Goal: Information Seeking & Learning: Learn about a topic

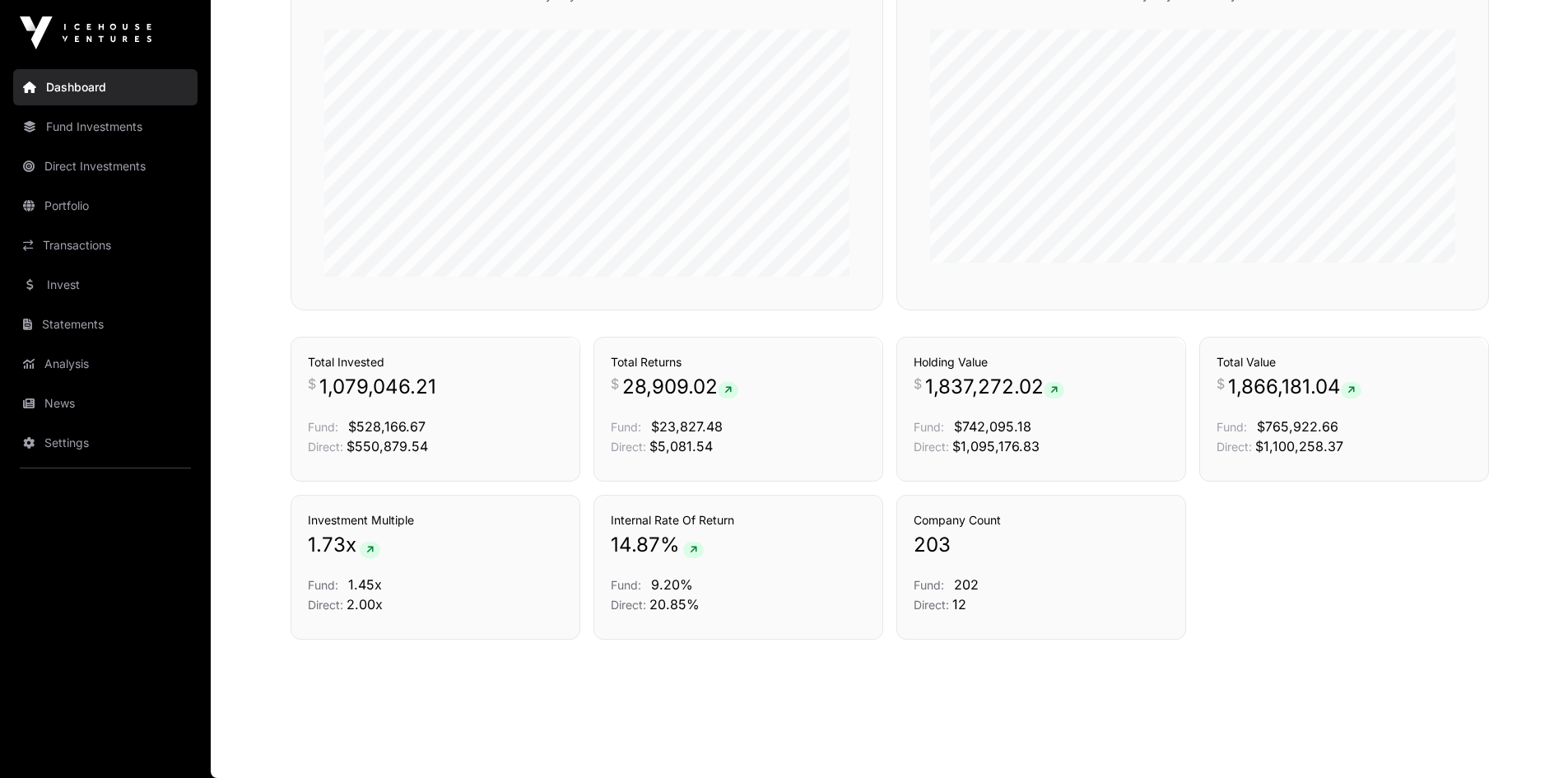
scroll to position [531, 0]
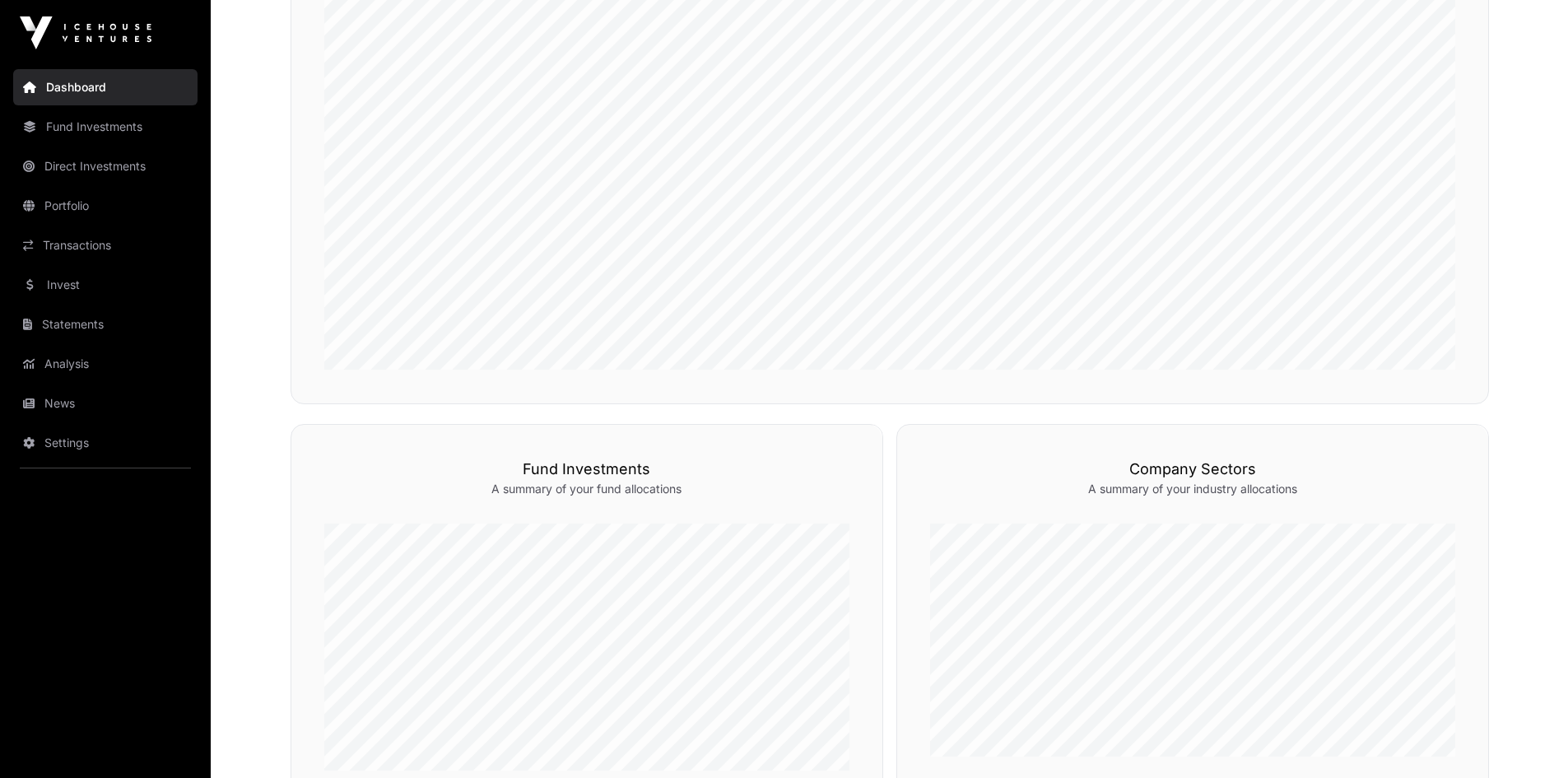
click at [55, 404] on link "News" at bounding box center [105, 403] width 185 height 37
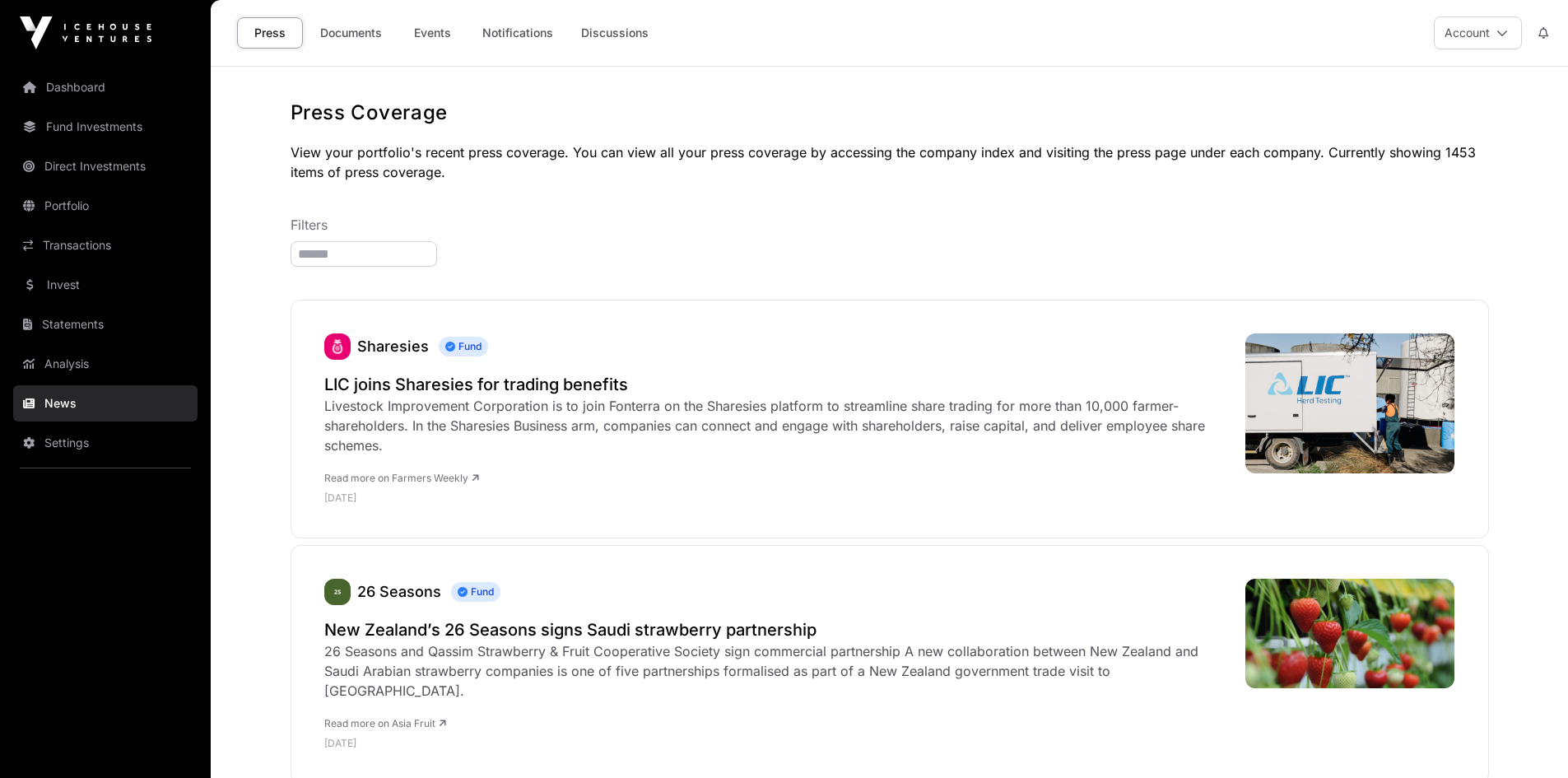
click at [57, 364] on link "Analysis" at bounding box center [105, 364] width 185 height 37
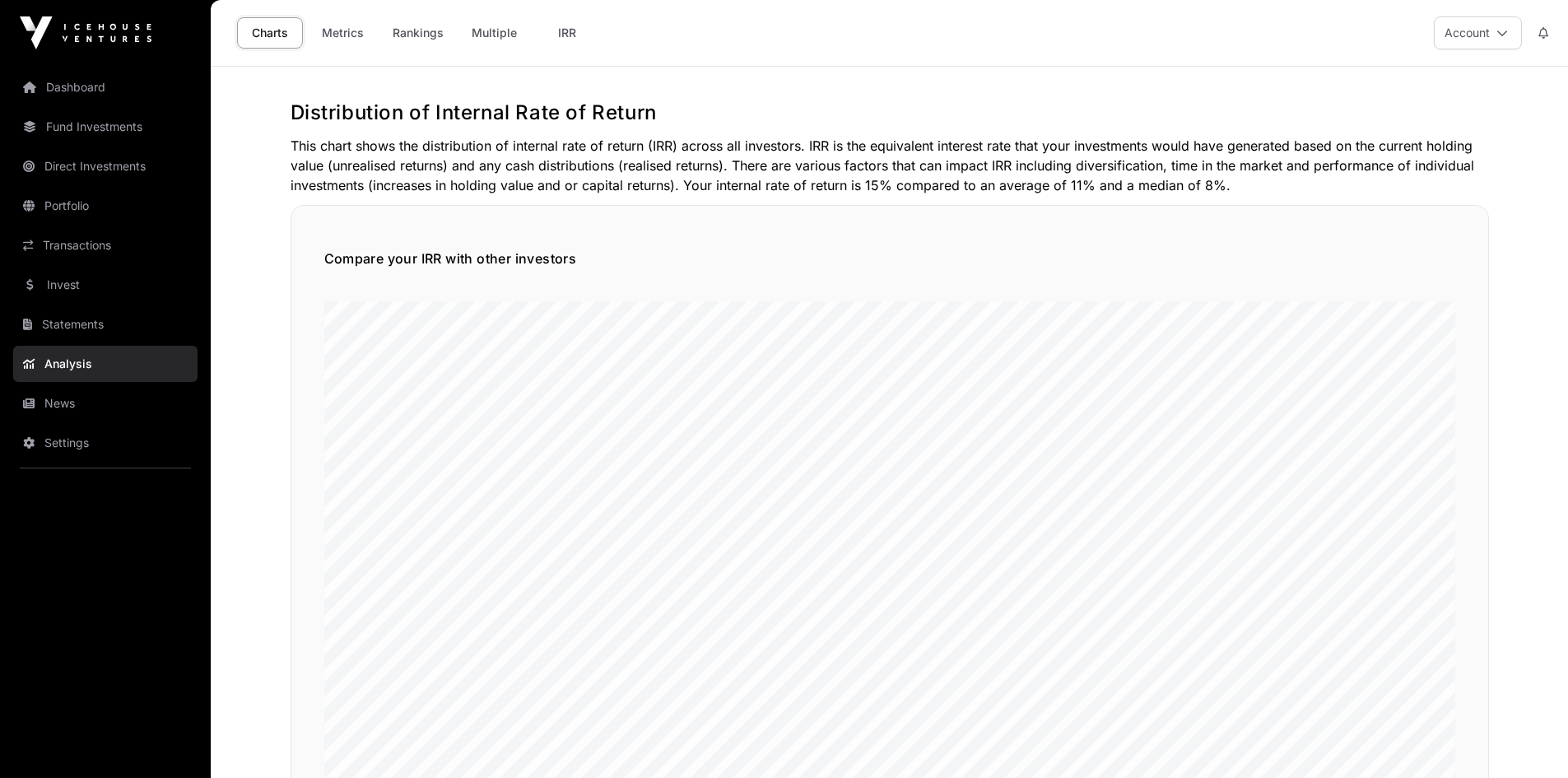
click at [66, 323] on link "Statements" at bounding box center [105, 324] width 185 height 37
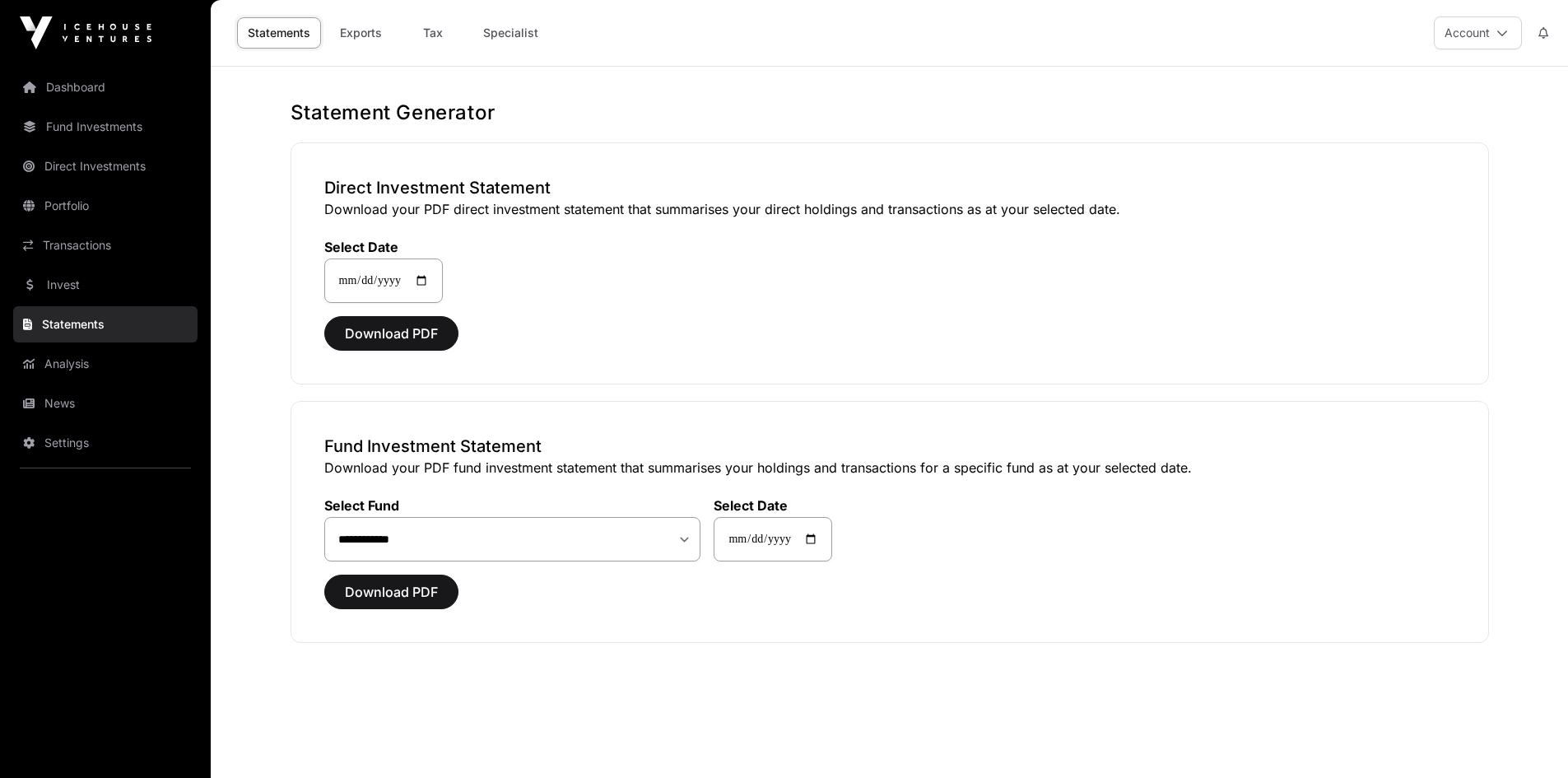
click at [72, 295] on link "Invest" at bounding box center [105, 284] width 185 height 37
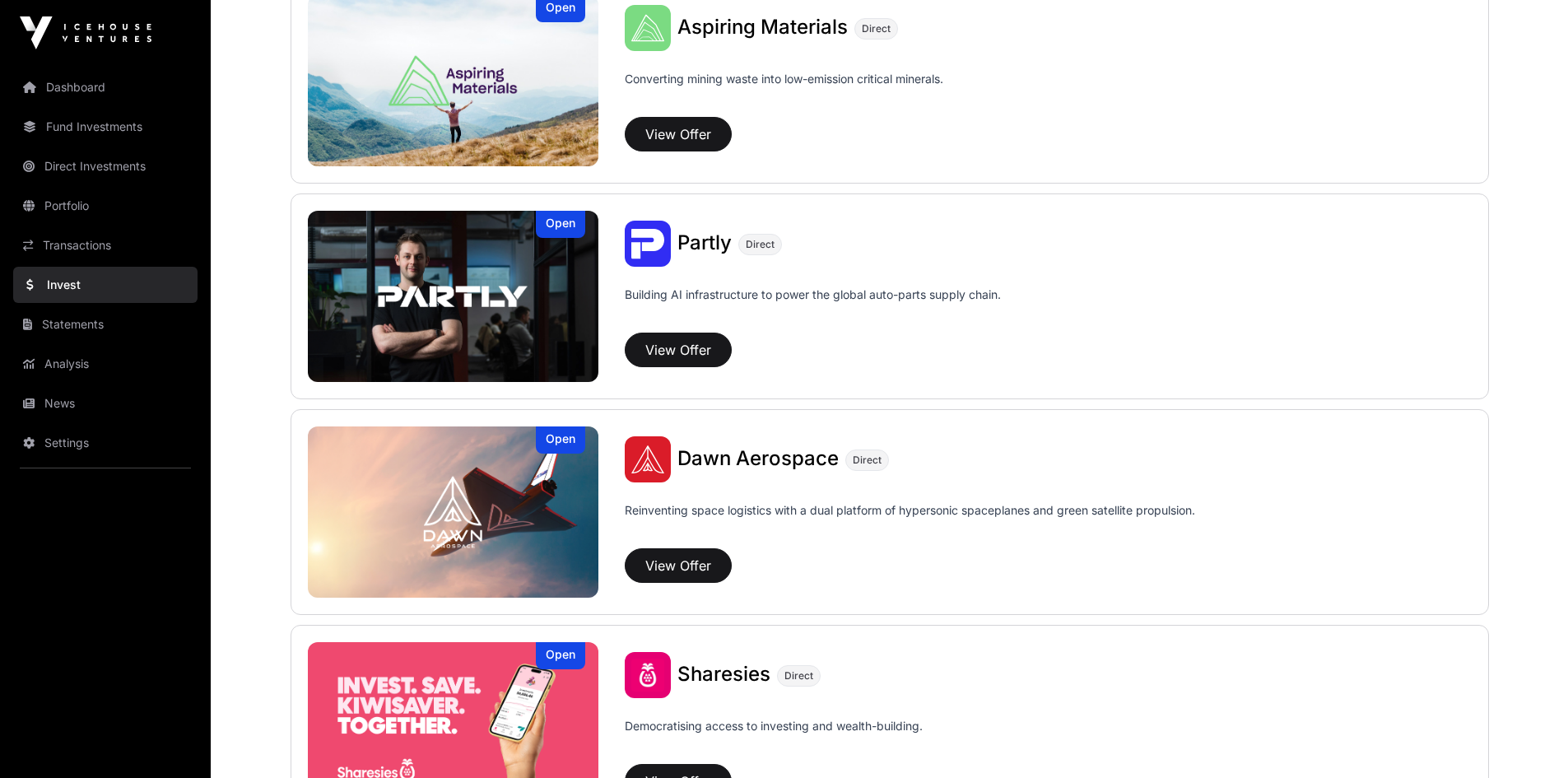
scroll to position [1492, 0]
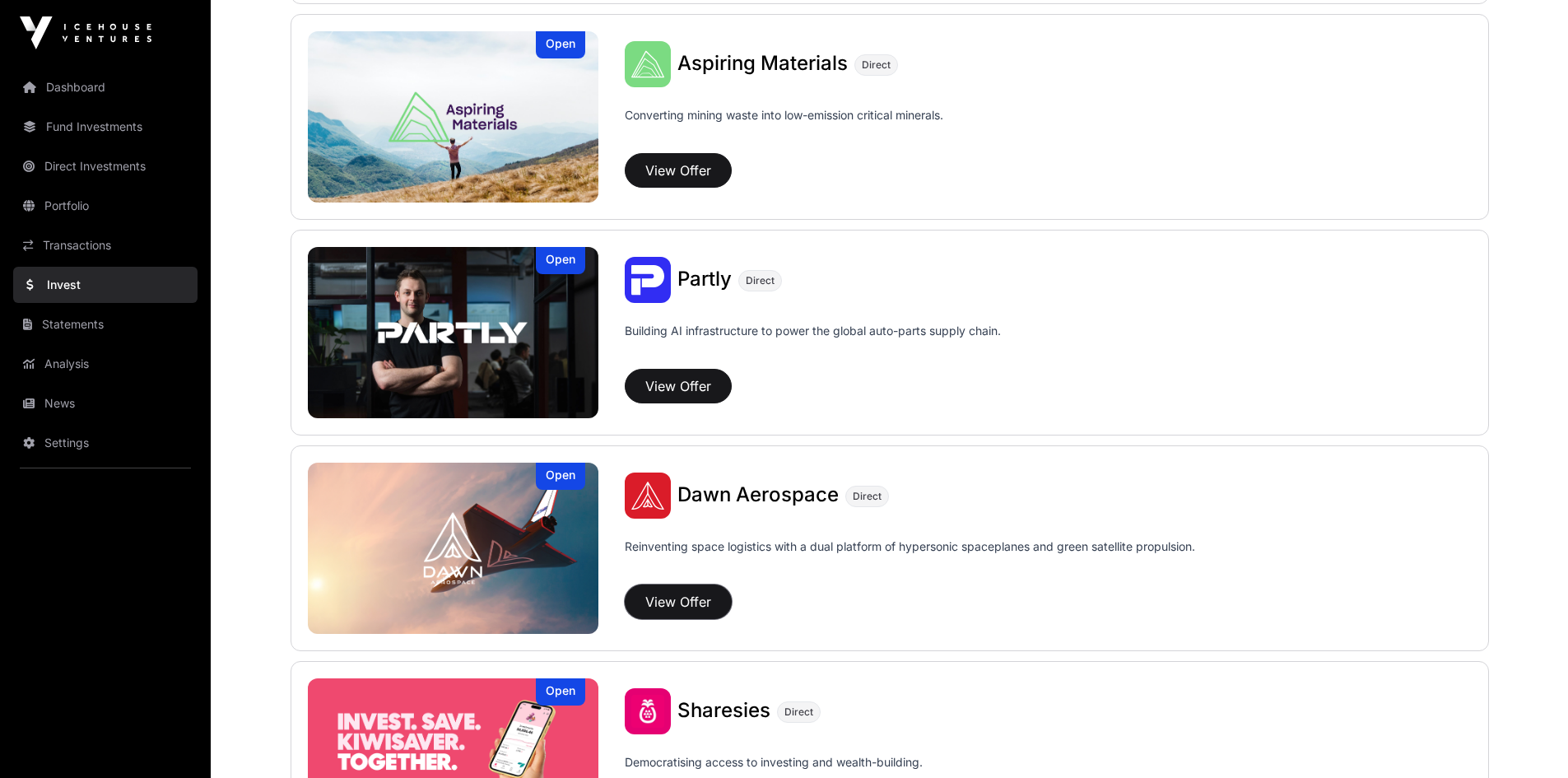
click at [685, 598] on button "View Offer" at bounding box center [678, 602] width 107 height 35
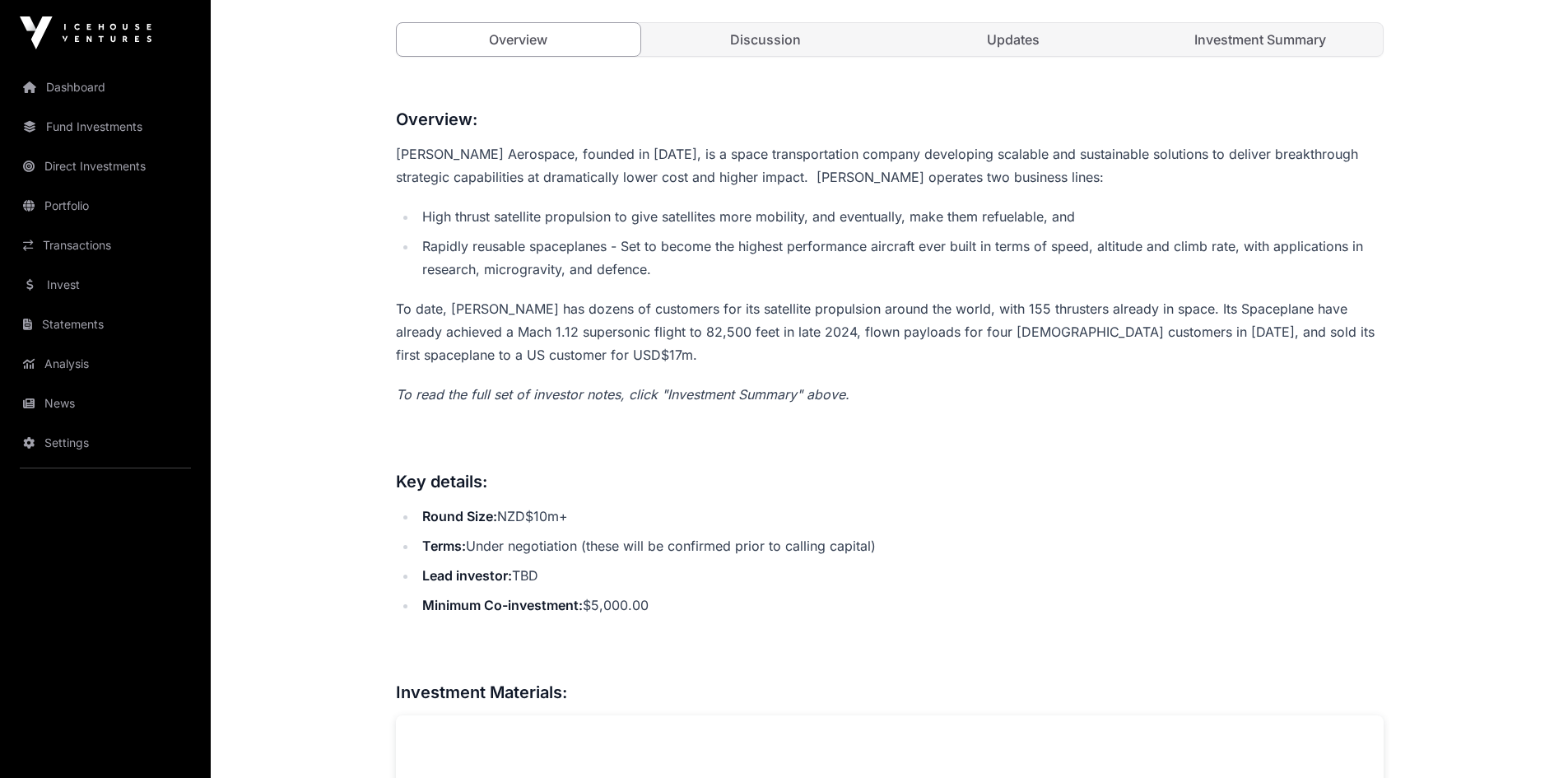
scroll to position [247, 0]
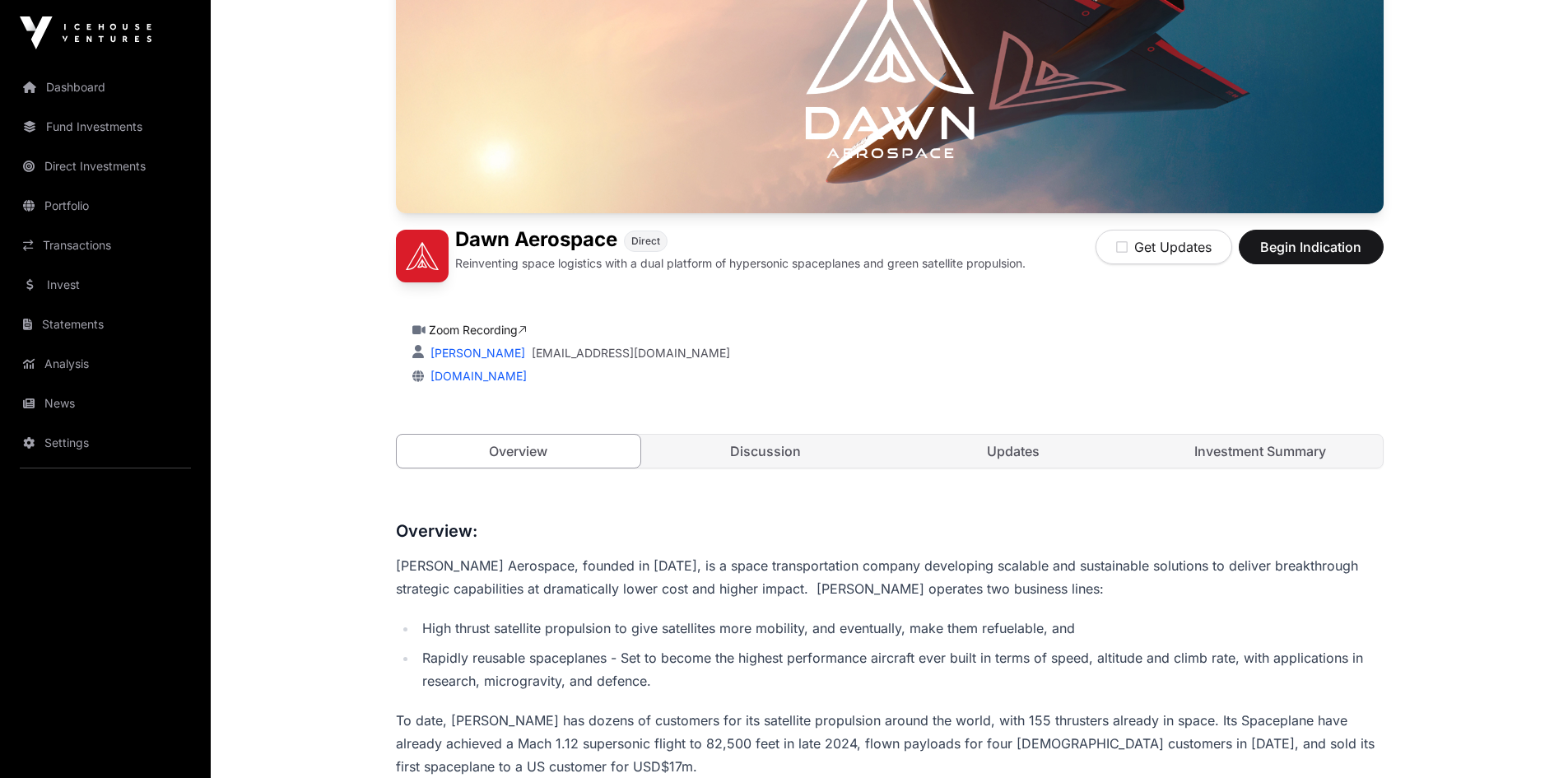
click at [755, 463] on link "Discussion" at bounding box center [766, 451] width 244 height 33
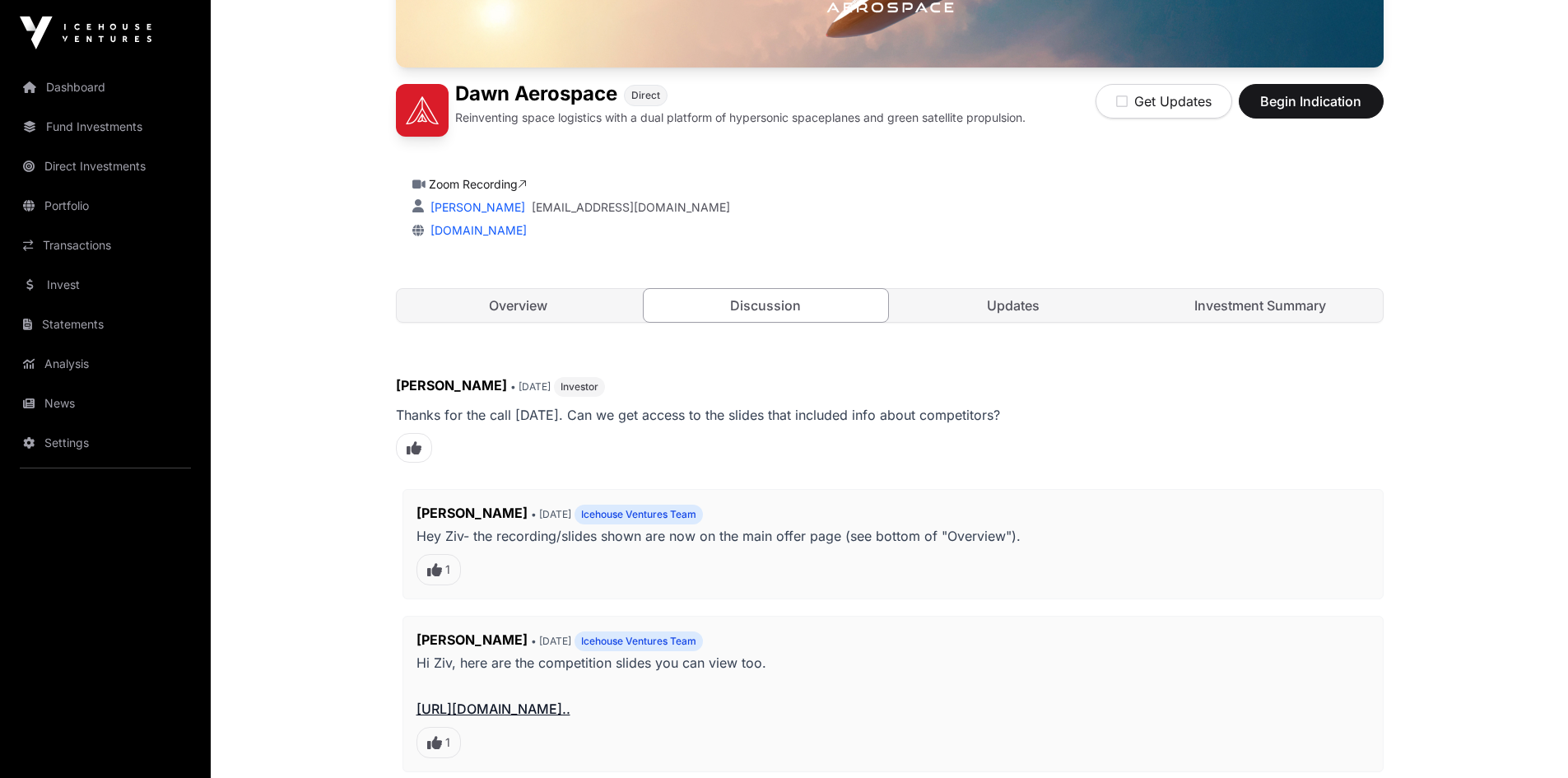
scroll to position [412, 0]
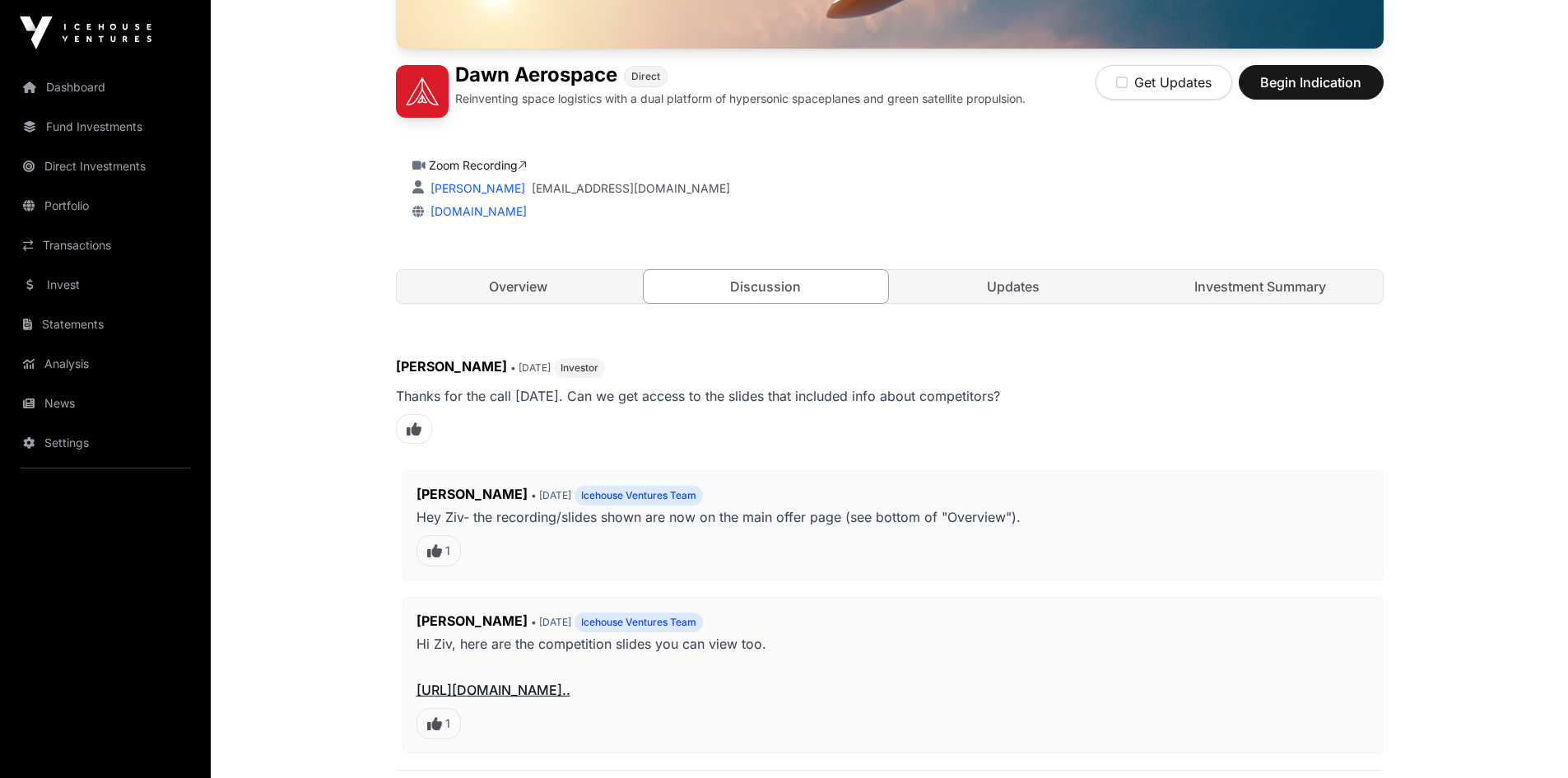
click at [1017, 287] on link "Updates" at bounding box center [1014, 286] width 244 height 33
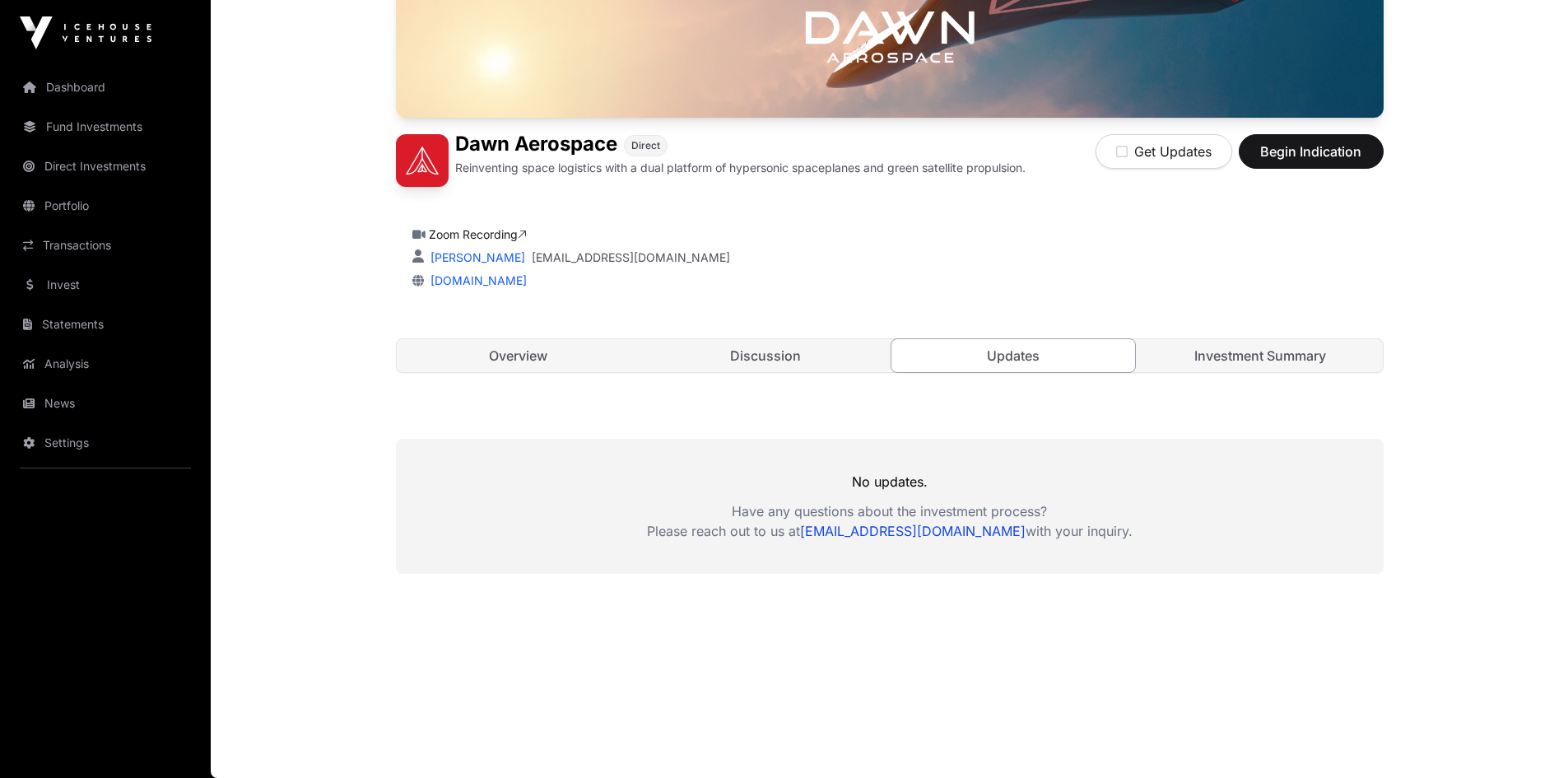
click at [1247, 356] on link "Investment Summary" at bounding box center [1260, 356] width 244 height 33
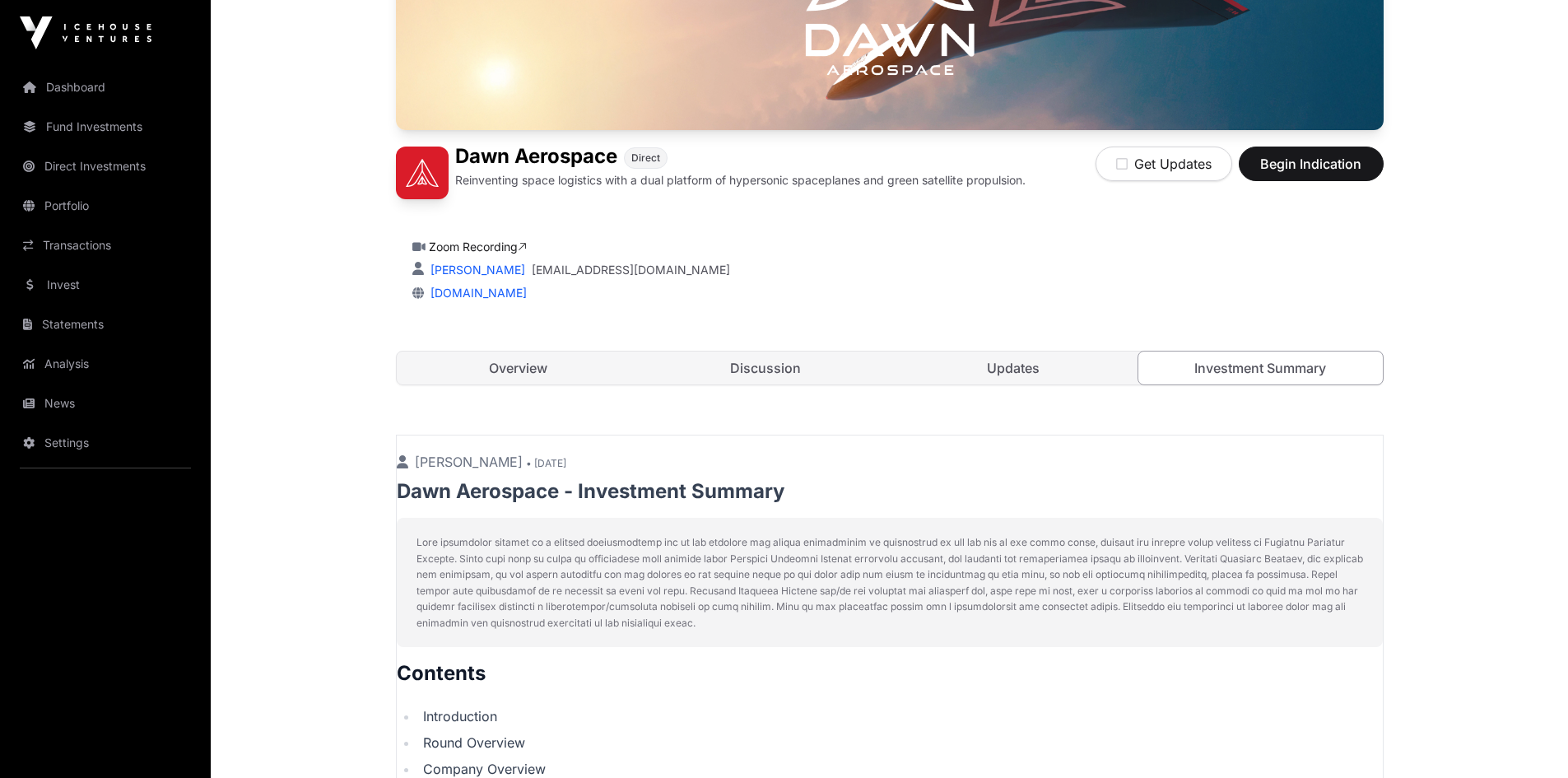
scroll to position [95, 0]
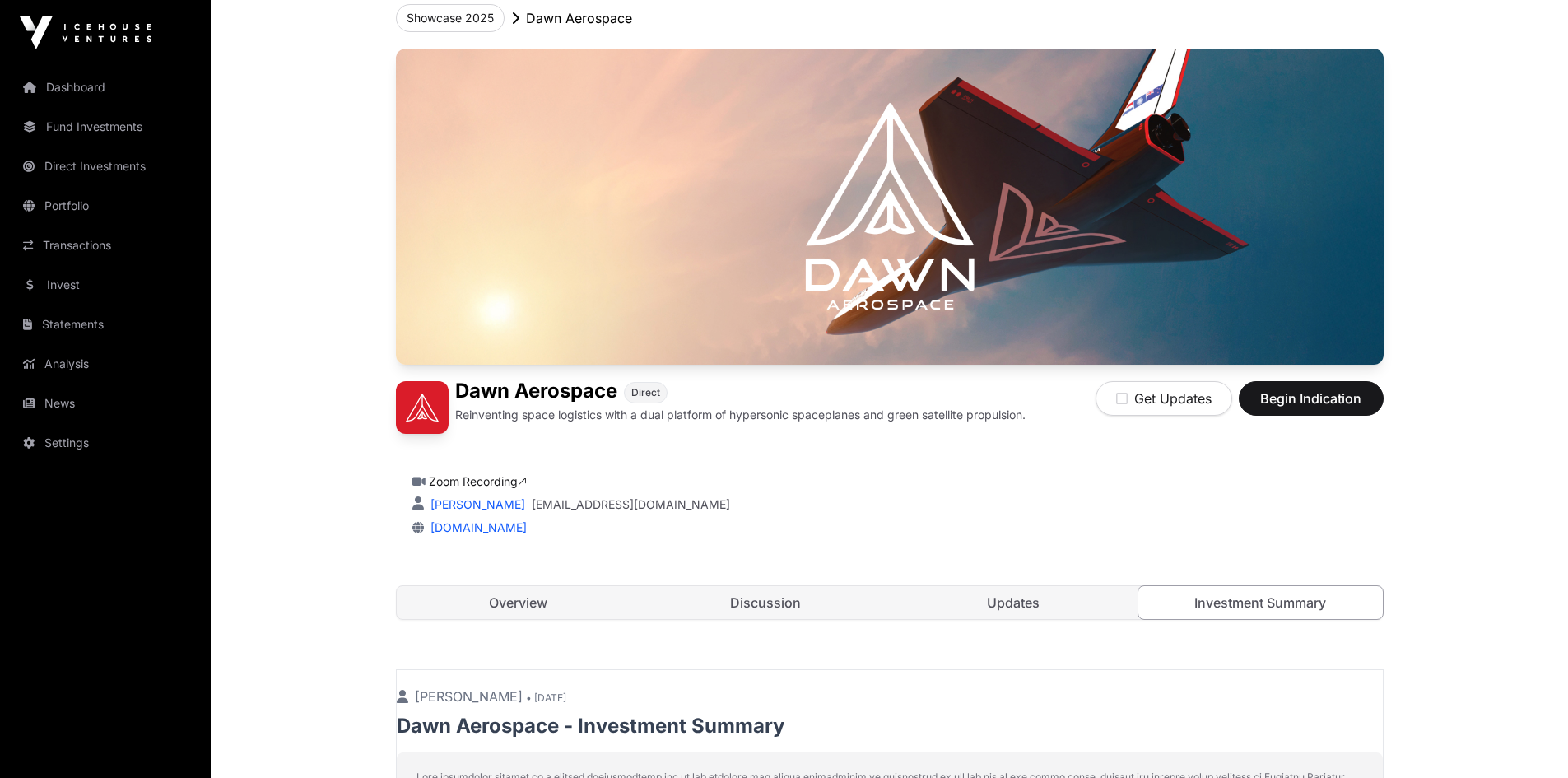
click at [62, 294] on link "Invest" at bounding box center [105, 284] width 185 height 37
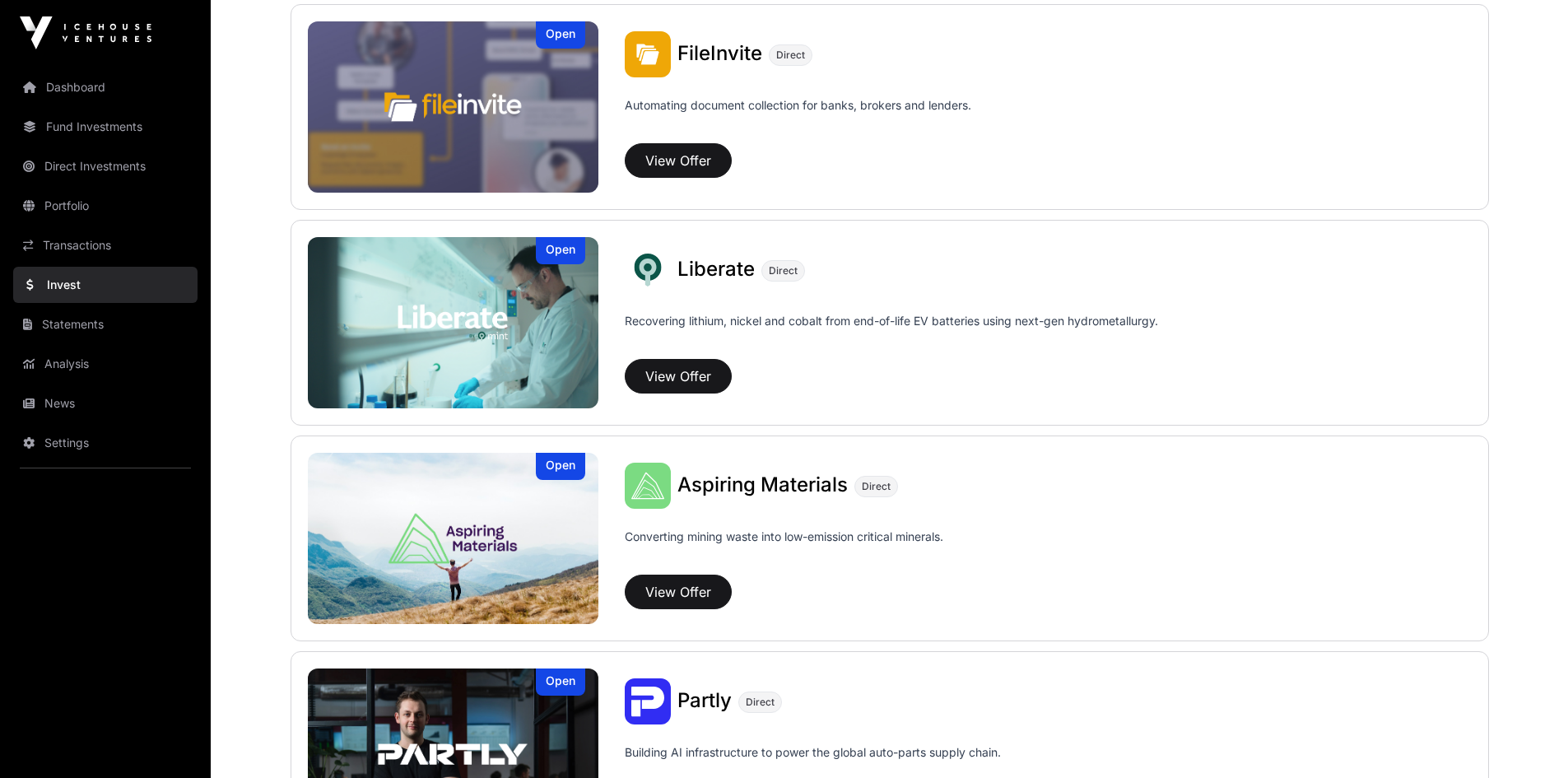
scroll to position [1152, 0]
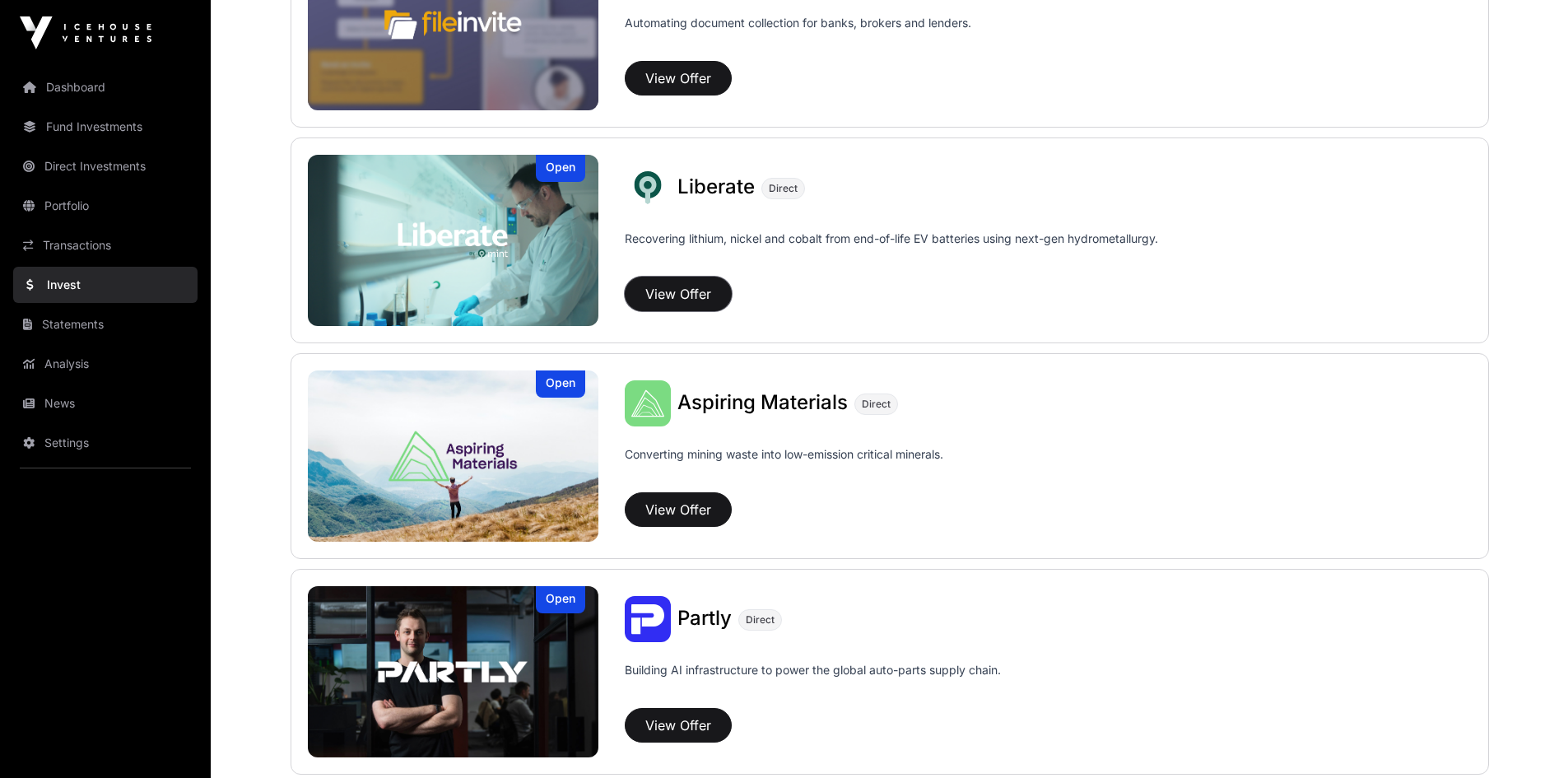
click at [668, 294] on button "View Offer" at bounding box center [678, 293] width 107 height 35
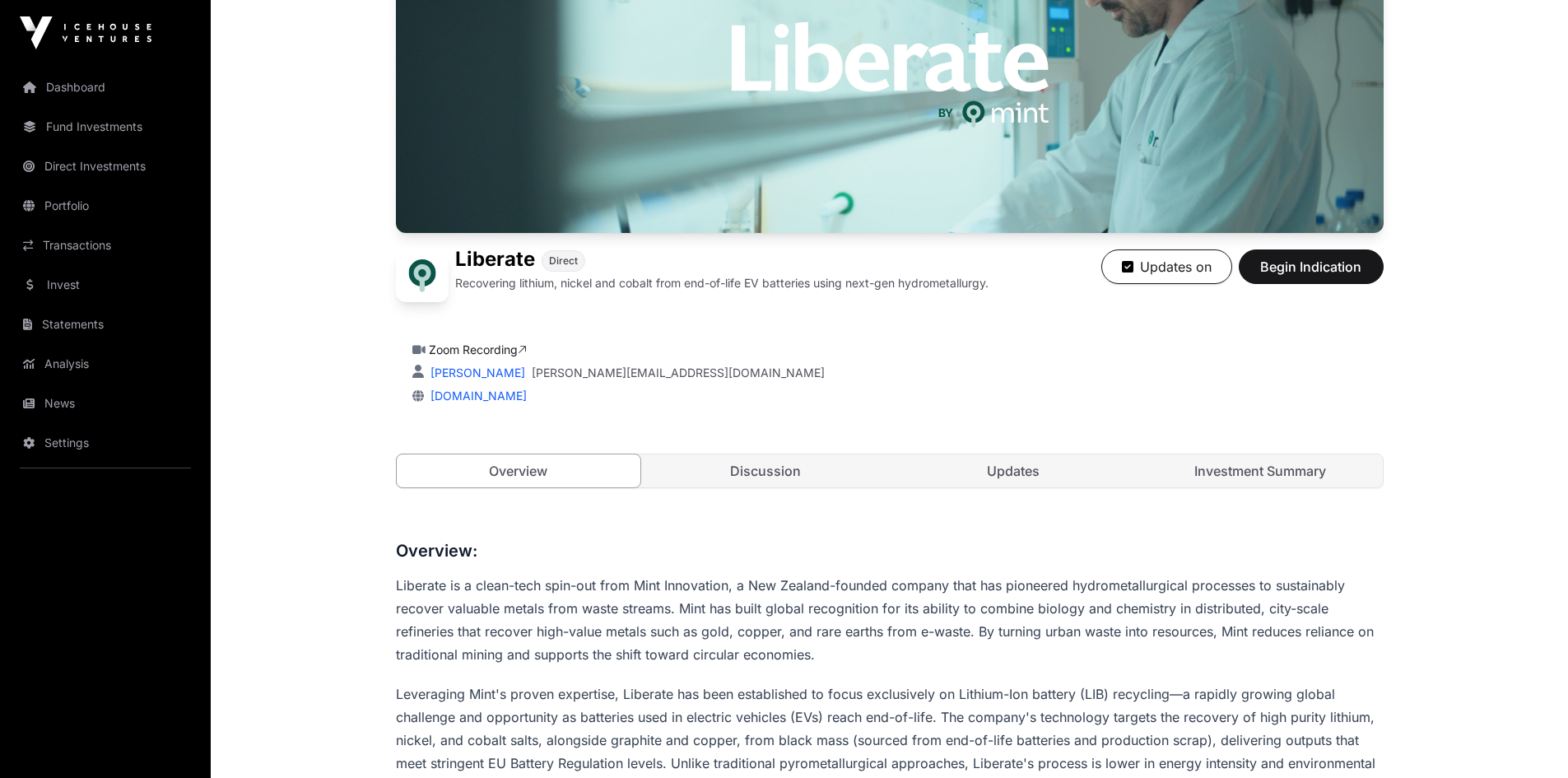
scroll to position [494, 0]
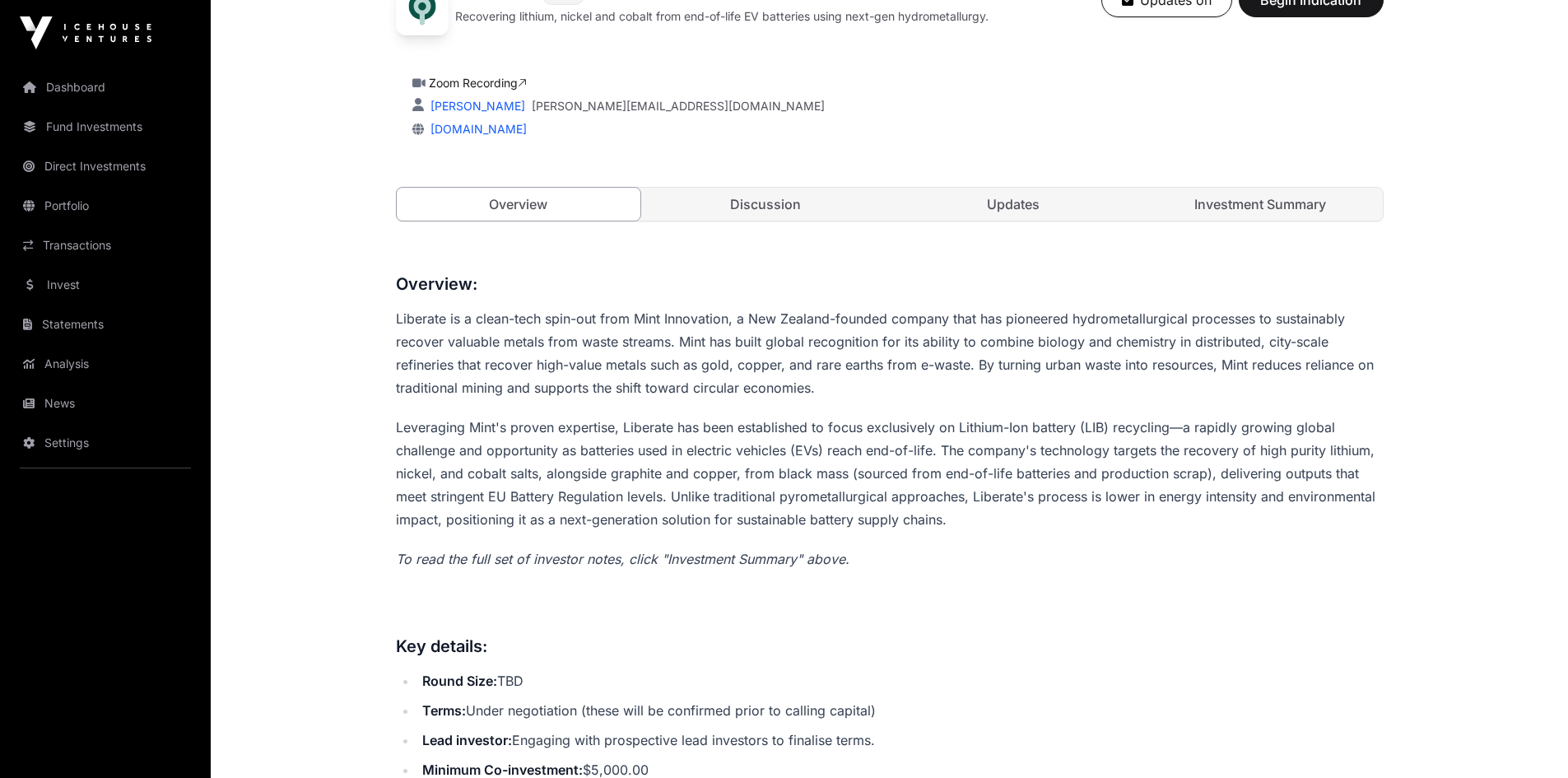
click at [779, 202] on link "Discussion" at bounding box center [766, 204] width 244 height 33
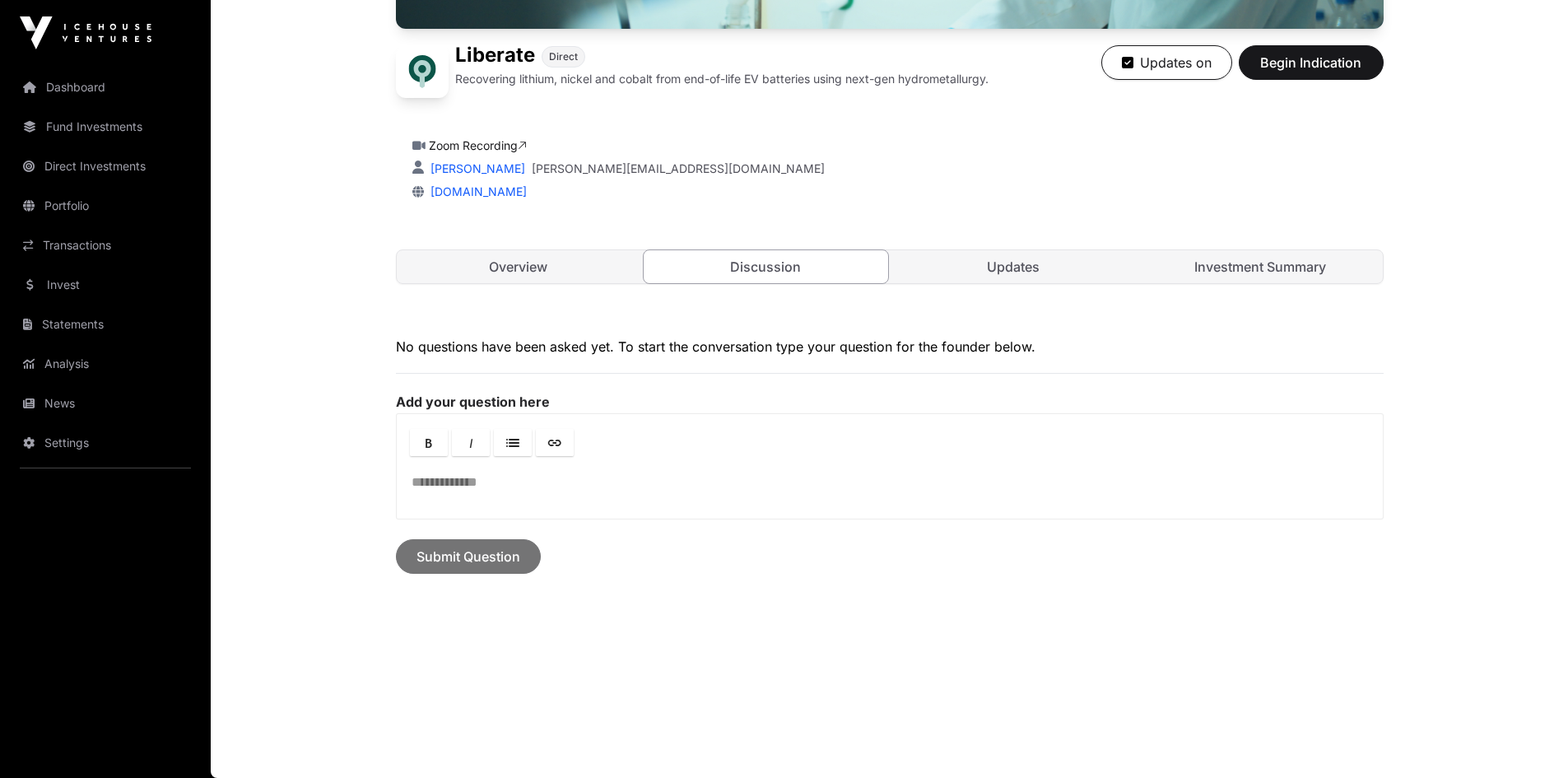
scroll to position [431, 0]
click at [1025, 274] on link "Updates" at bounding box center [1014, 266] width 244 height 33
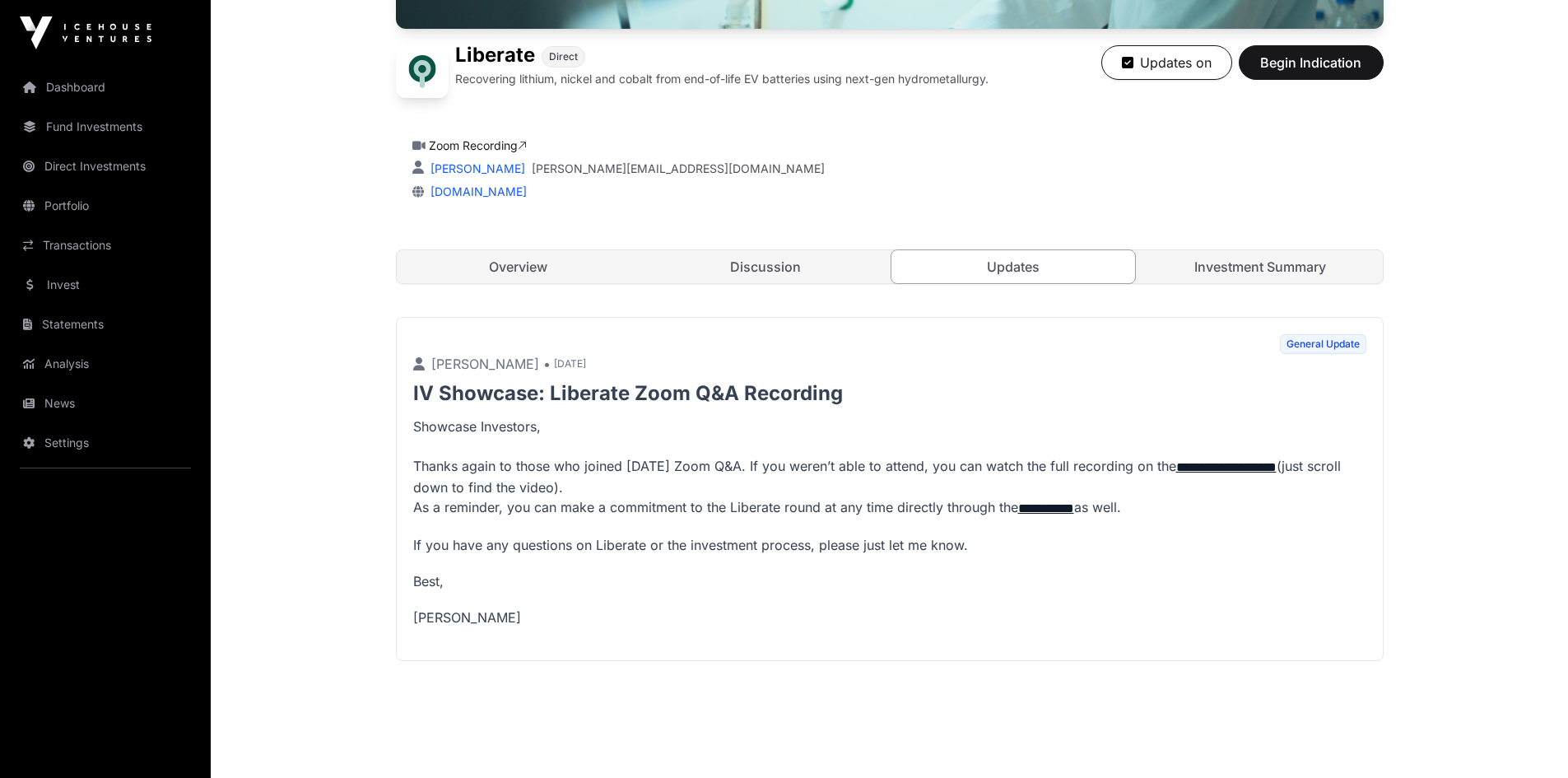
scroll to position [380, 0]
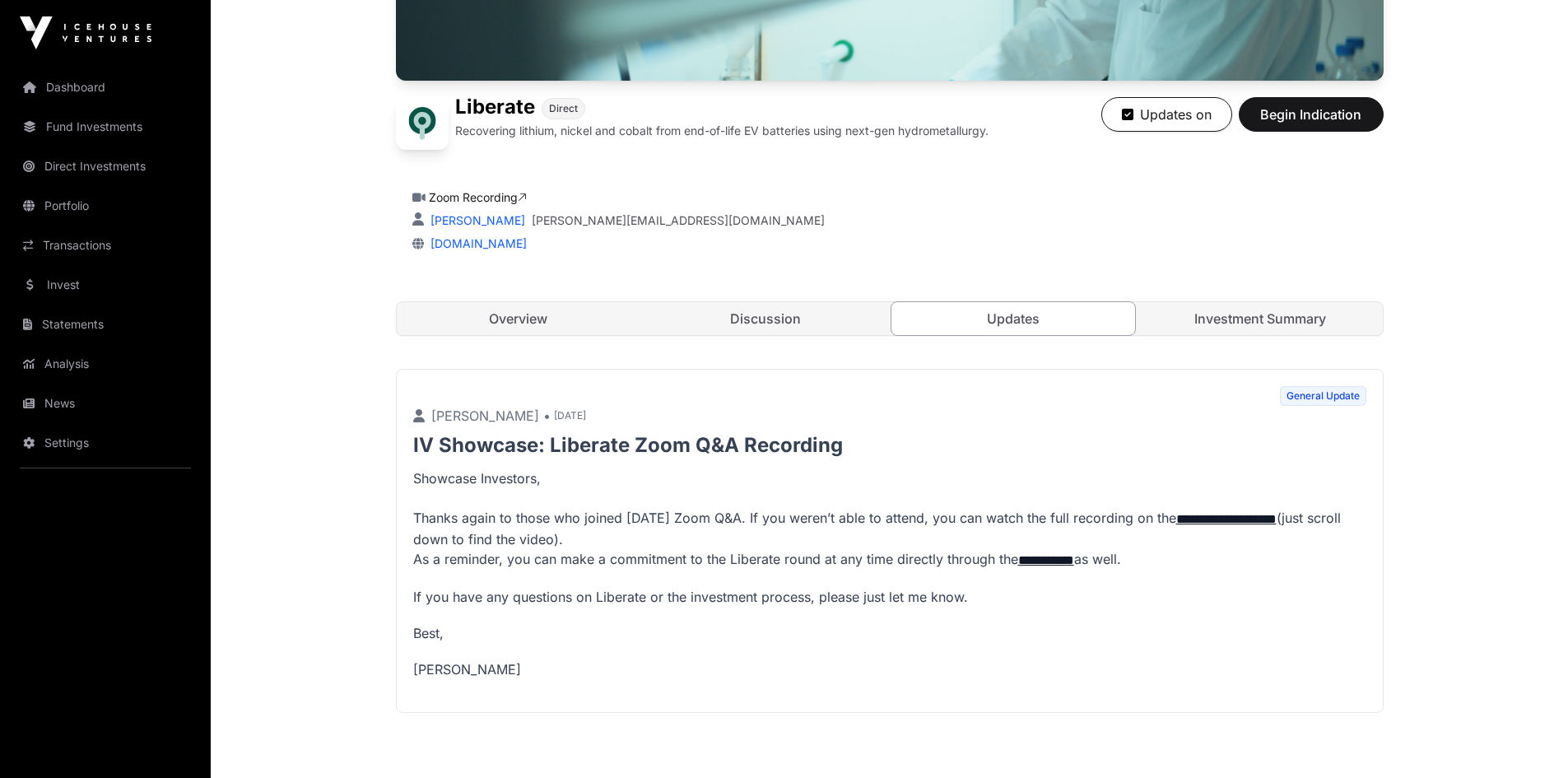
click at [1237, 321] on link "Investment Summary" at bounding box center [1260, 318] width 244 height 33
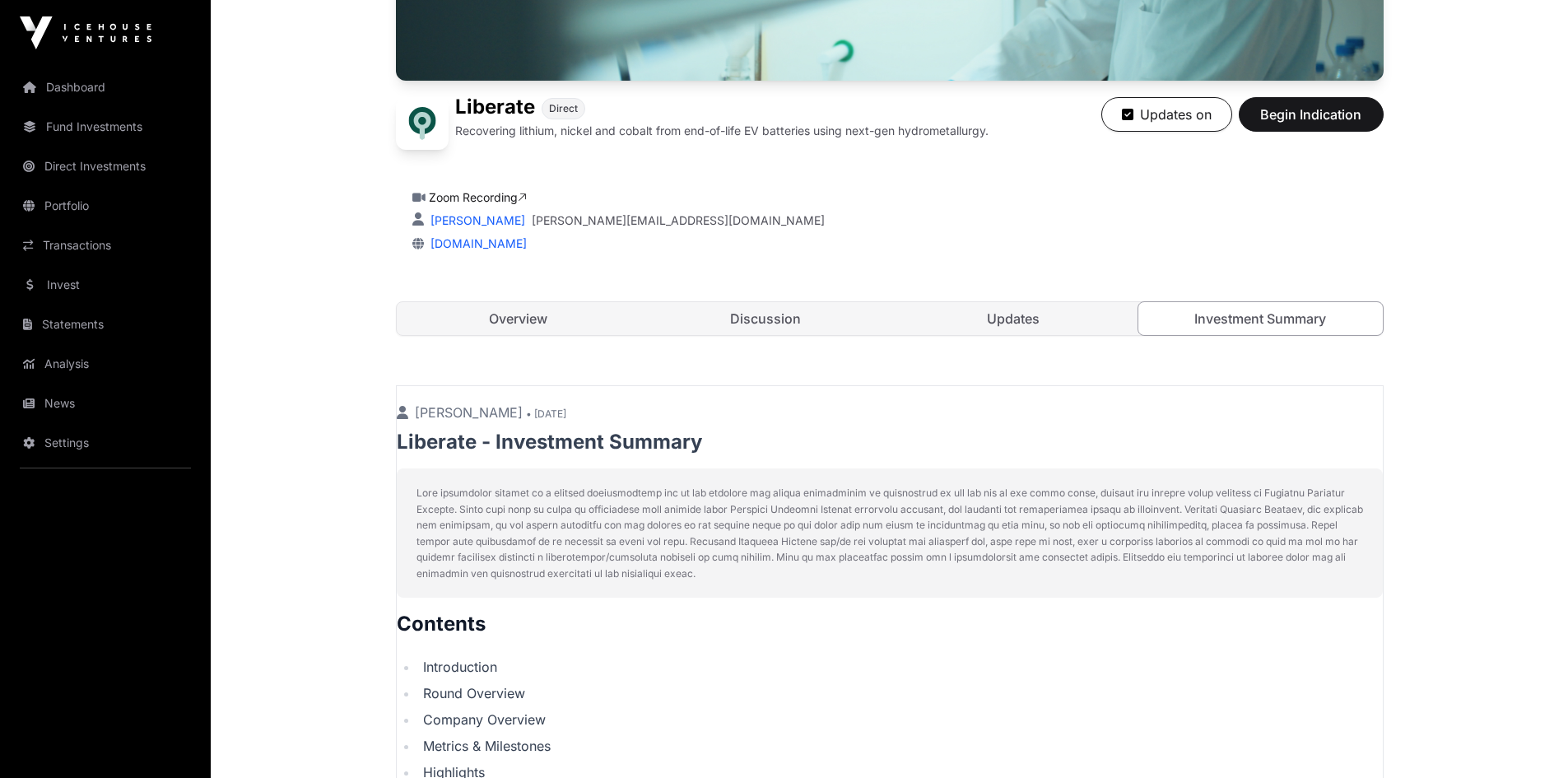
click at [527, 323] on link "Overview" at bounding box center [519, 318] width 244 height 33
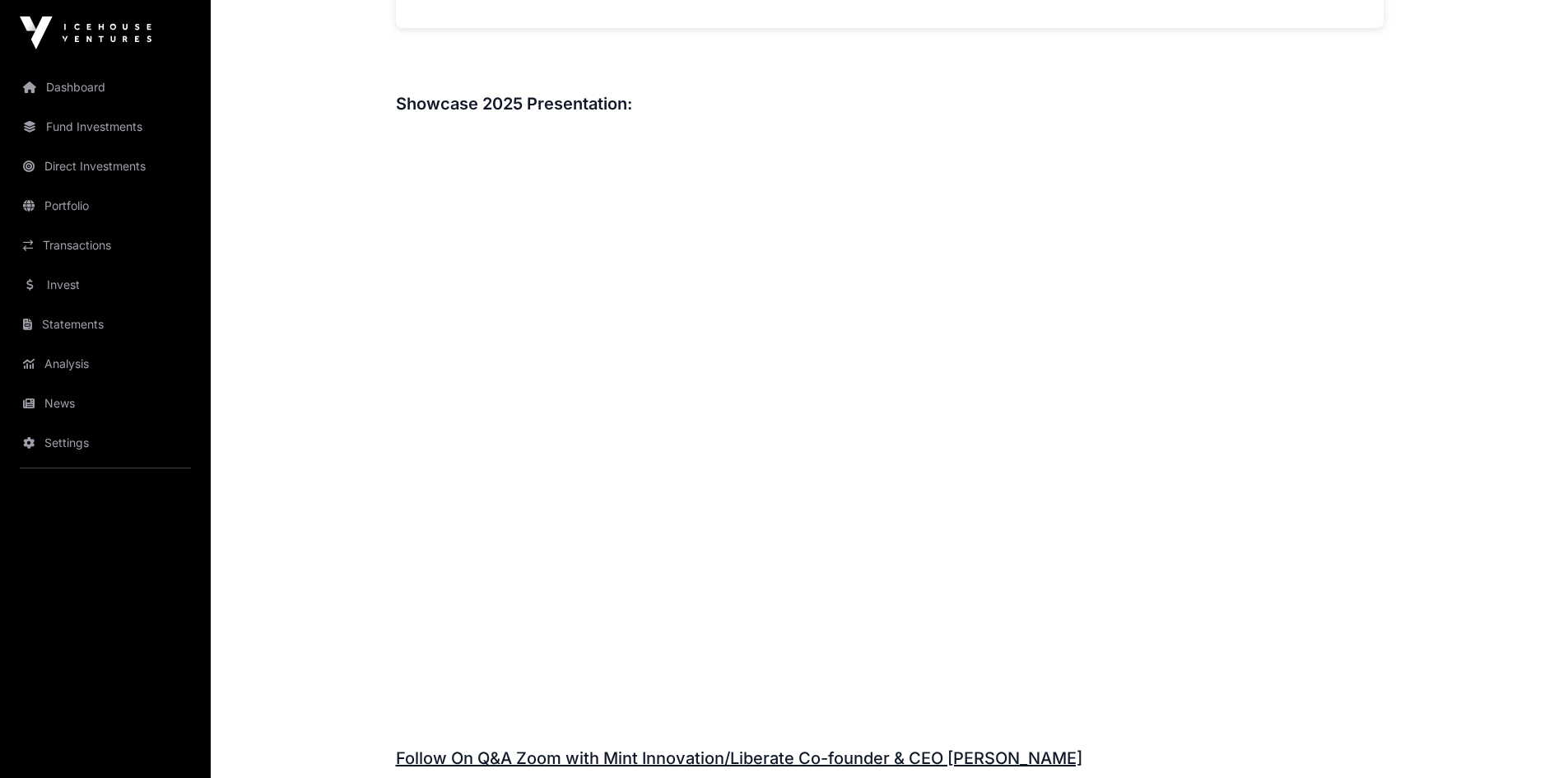
scroll to position [1699, 0]
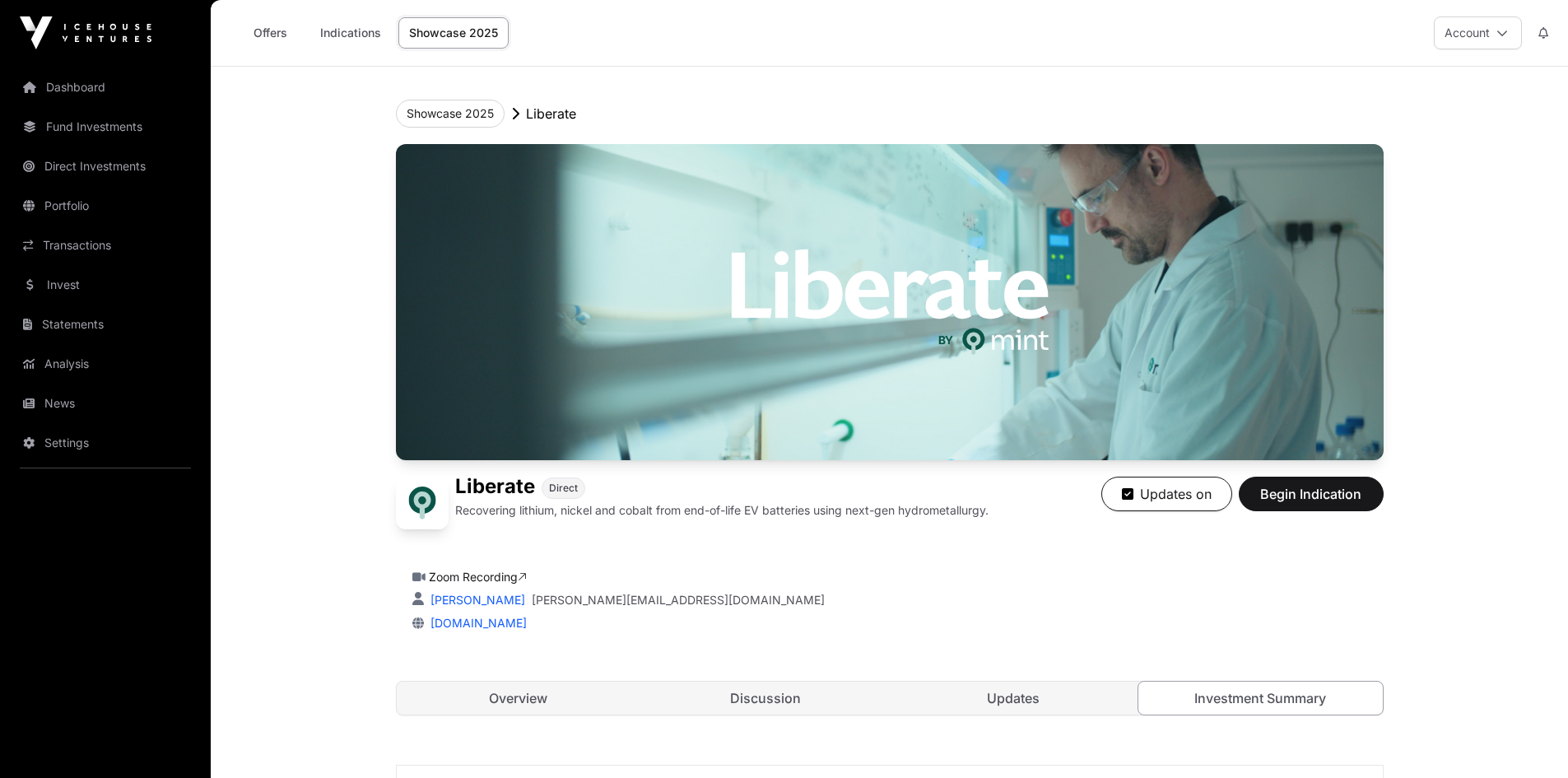
click at [280, 26] on link "Offers" at bounding box center [270, 32] width 66 height 31
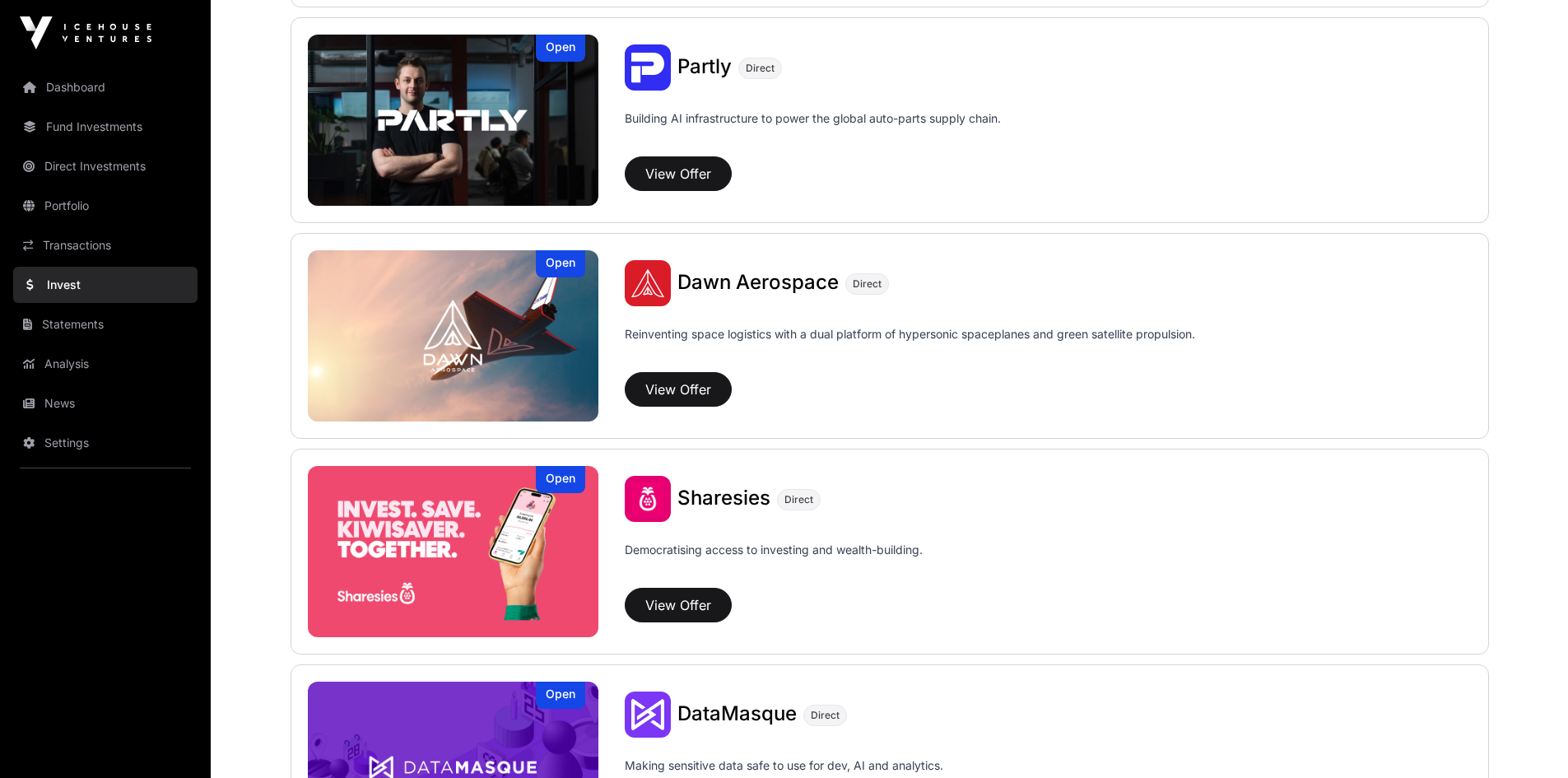
scroll to position [1729, 0]
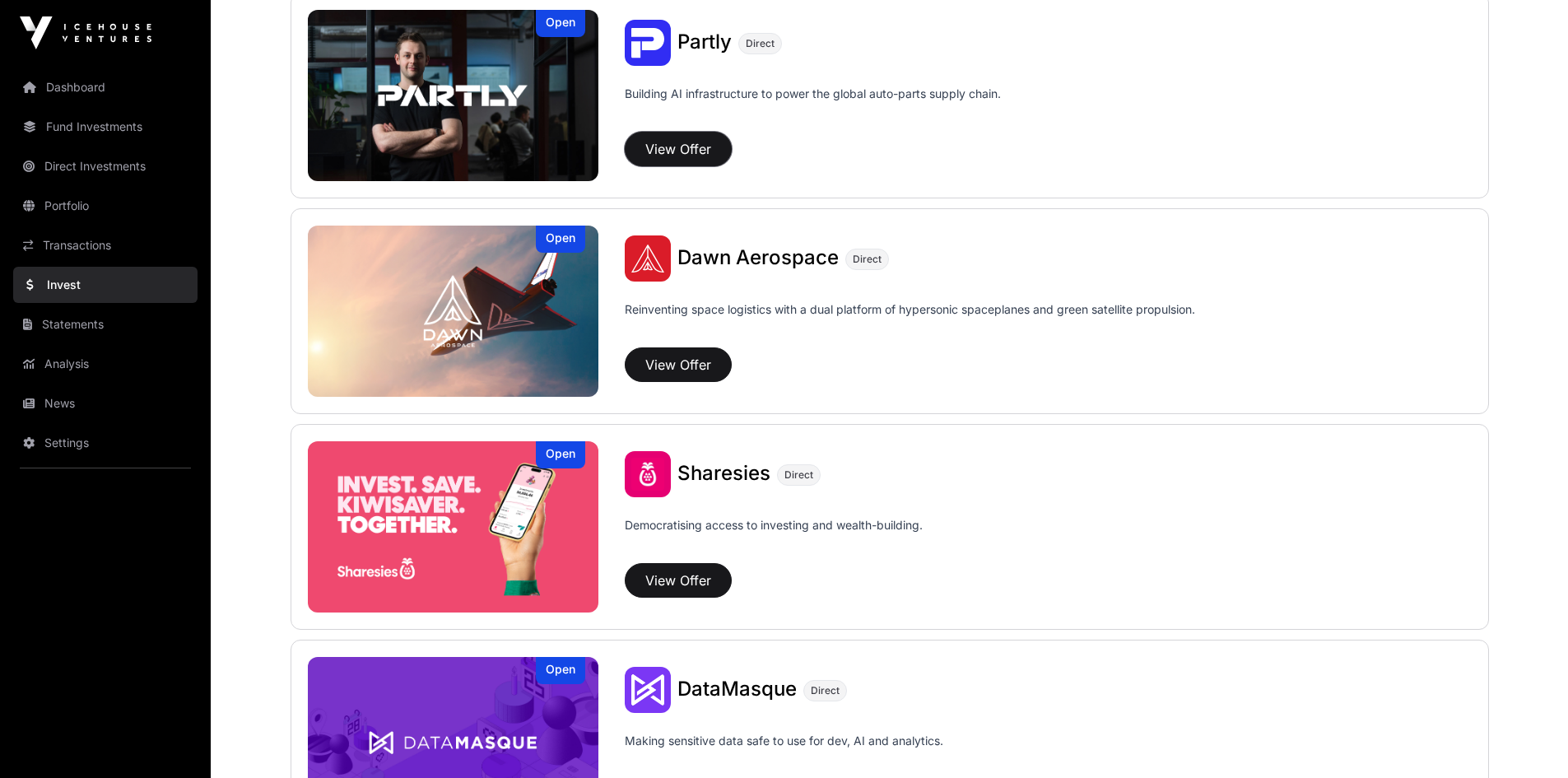
click at [678, 151] on button "View Offer" at bounding box center [678, 149] width 107 height 35
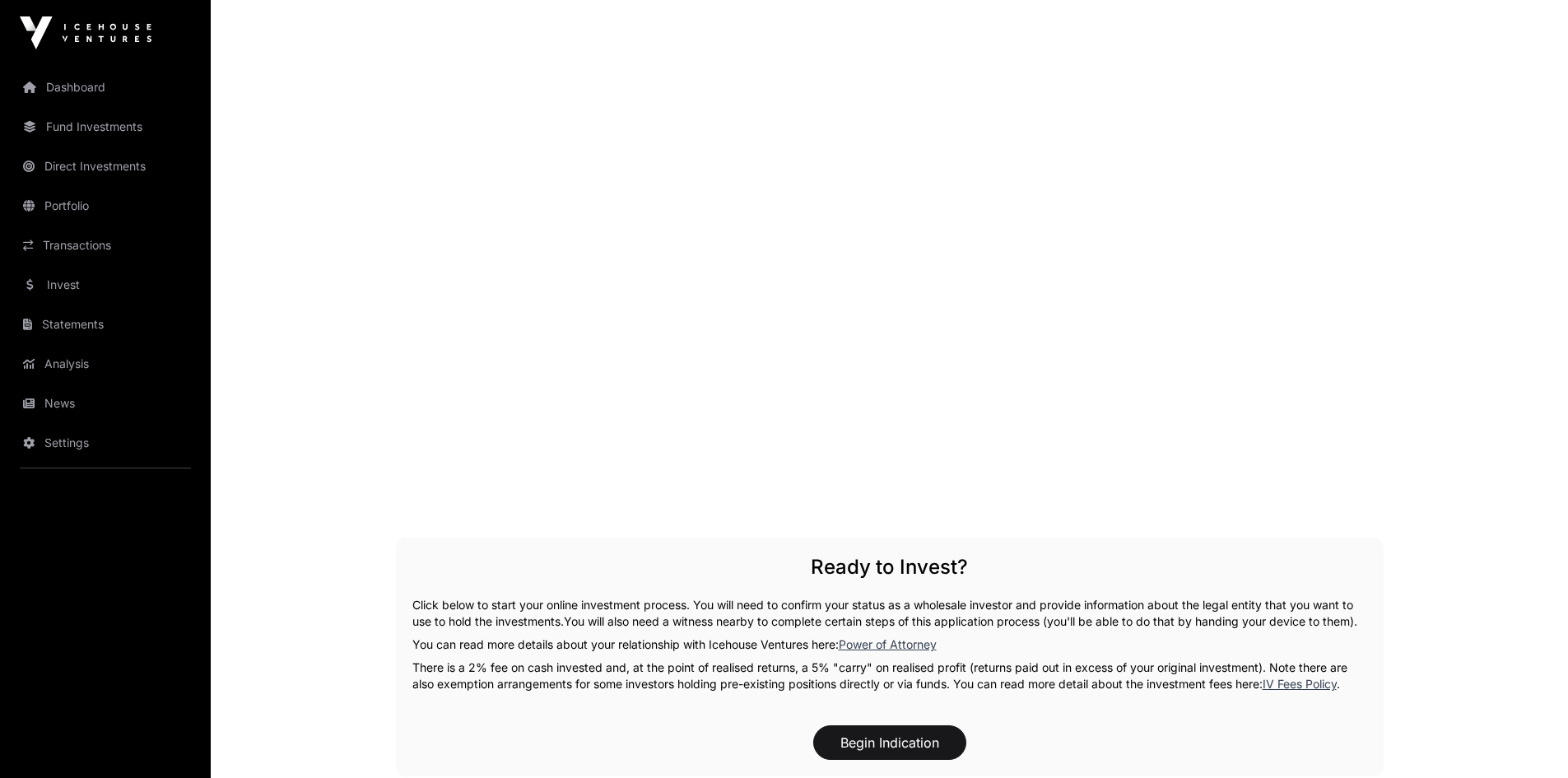
scroll to position [2305, 0]
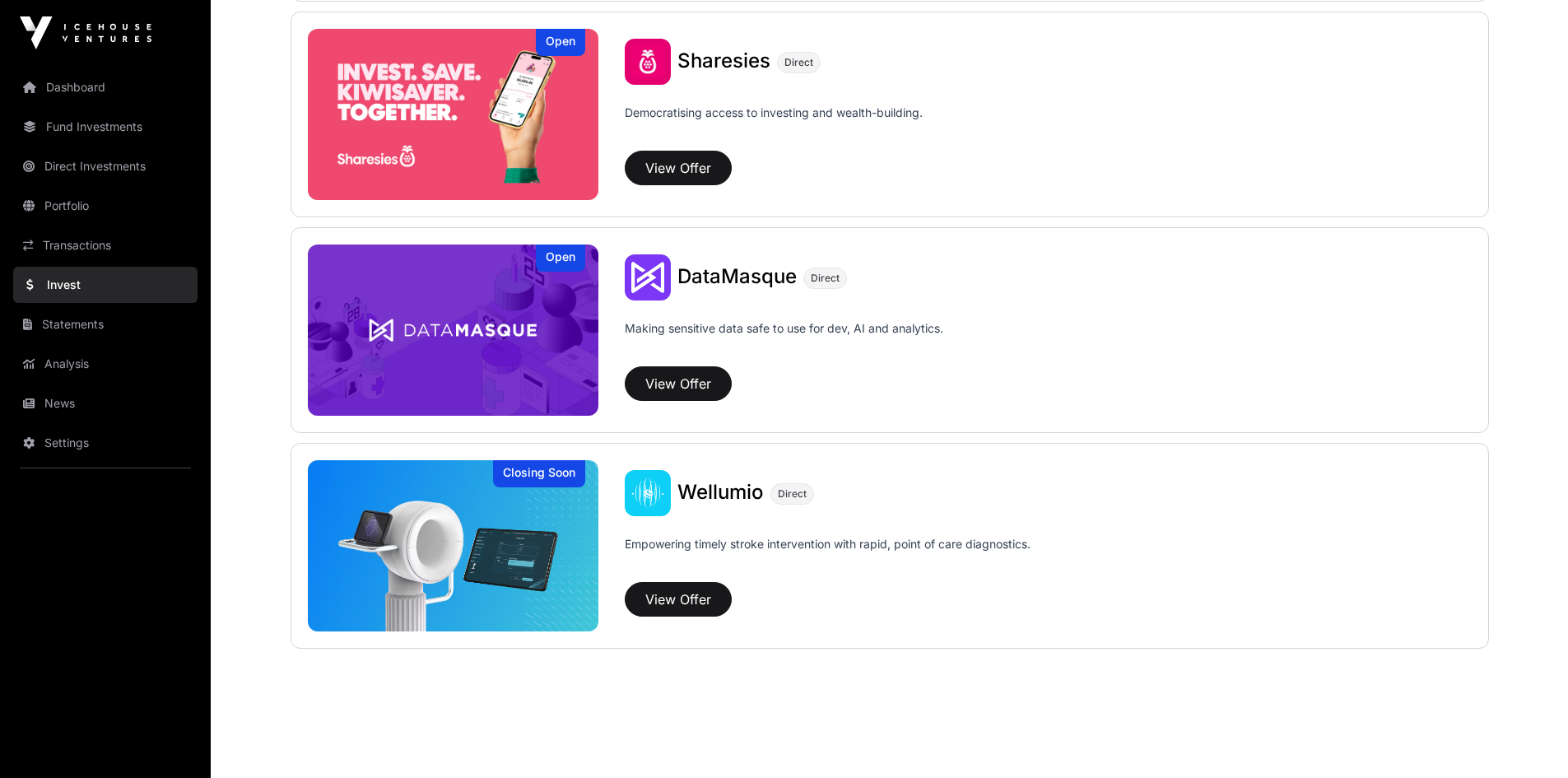
scroll to position [2150, 0]
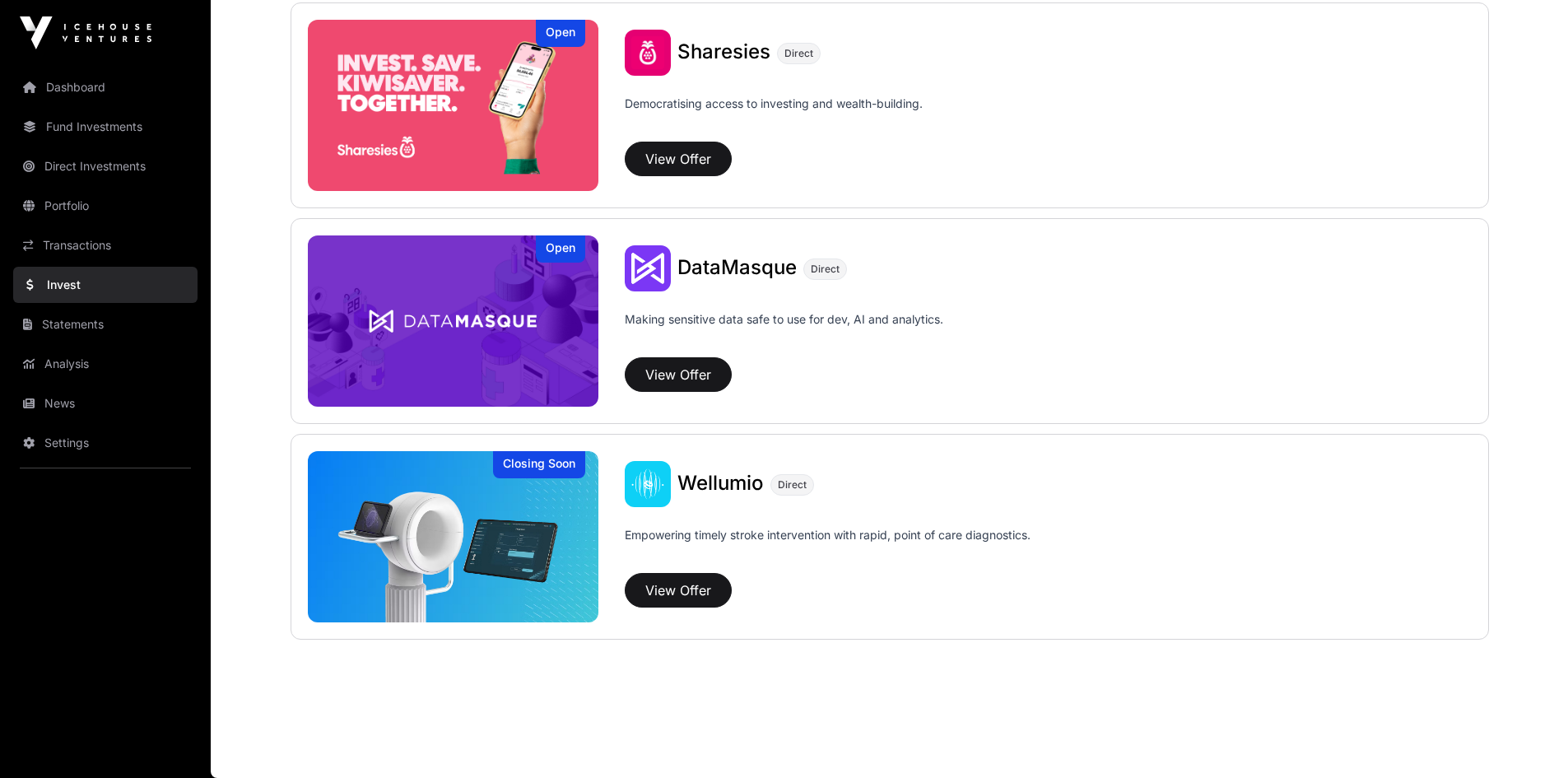
click at [447, 546] on img at bounding box center [453, 536] width 291 height 171
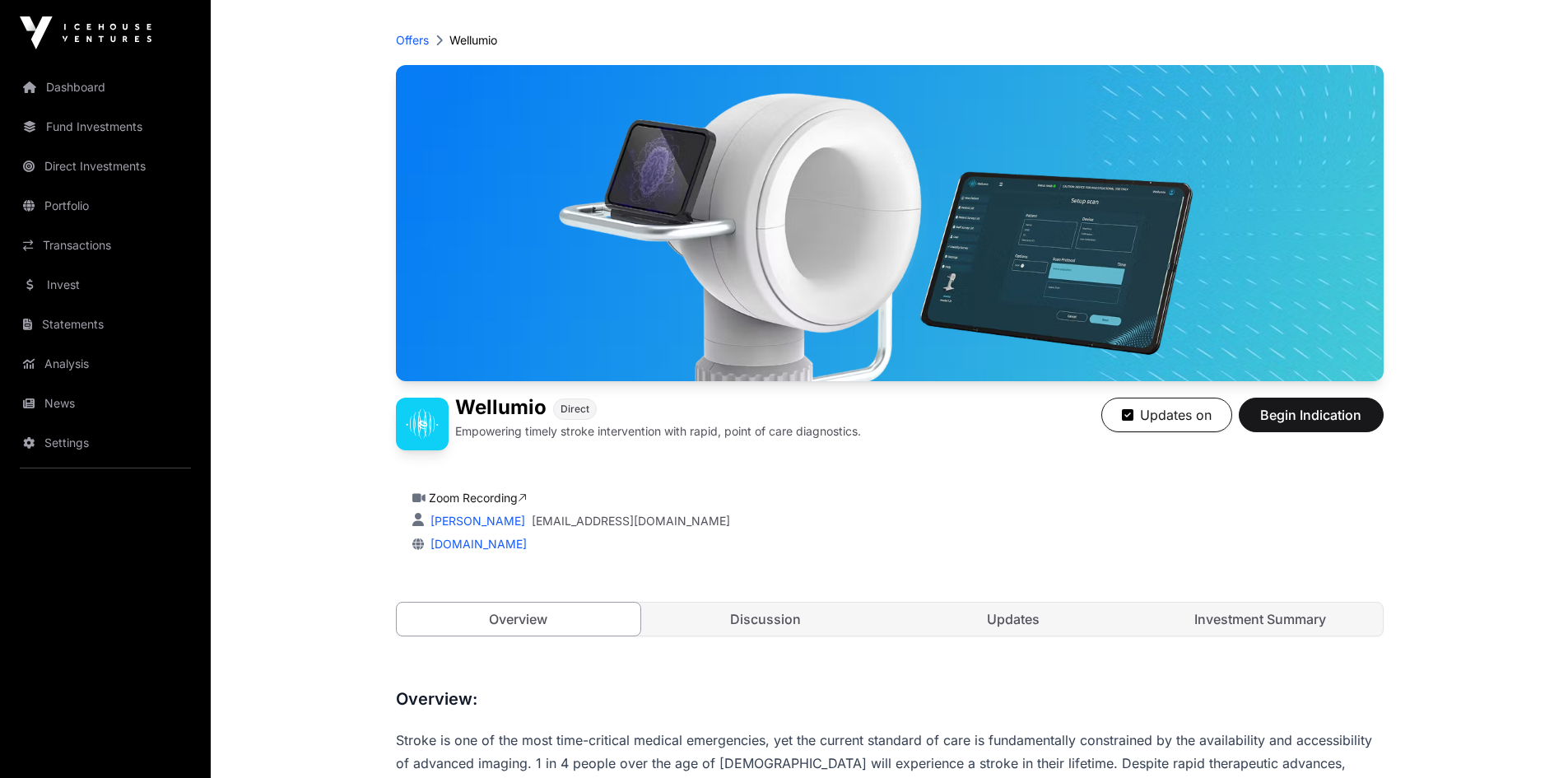
scroll to position [577, 0]
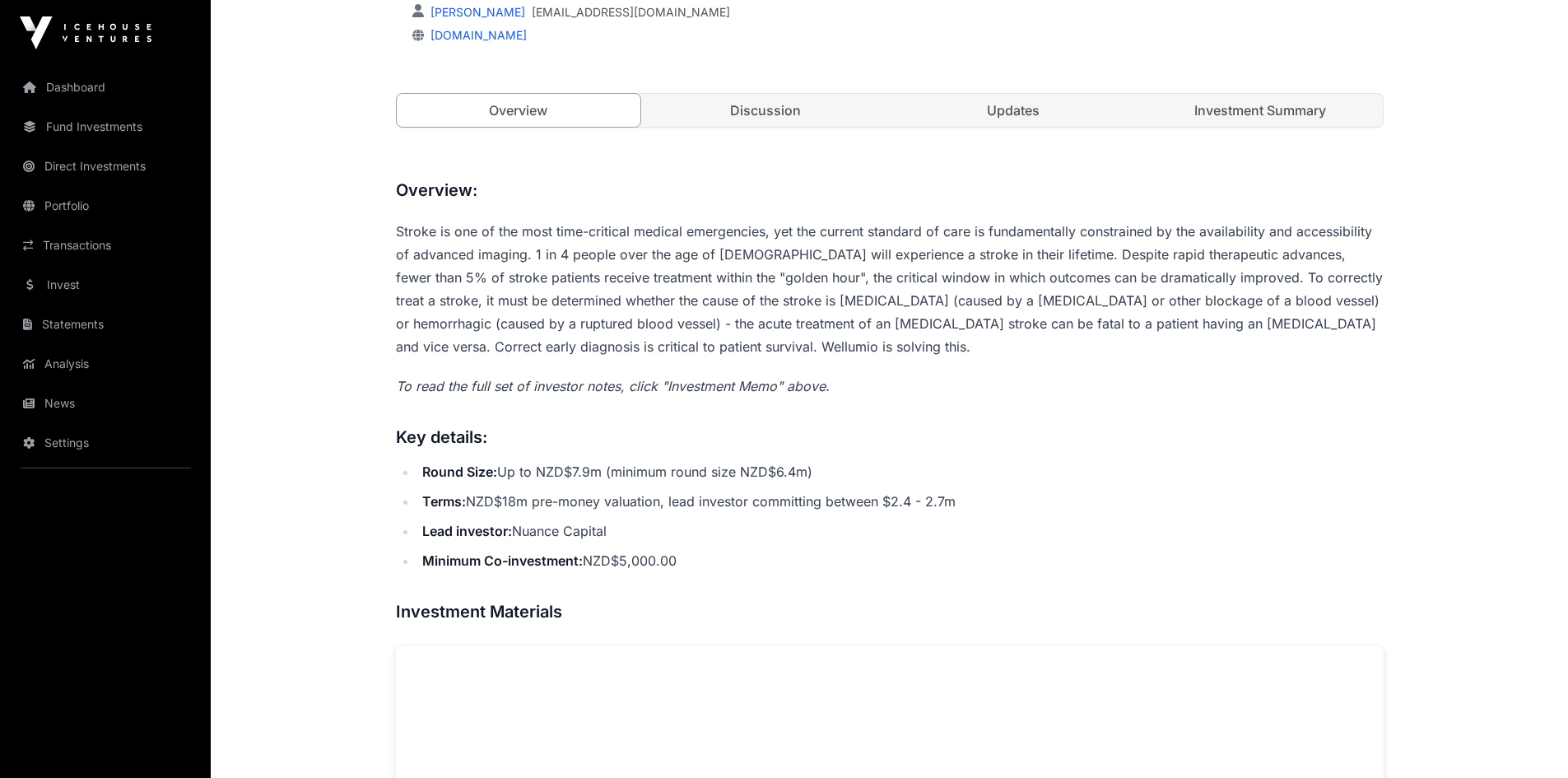
click at [761, 102] on link "Discussion" at bounding box center [766, 110] width 244 height 33
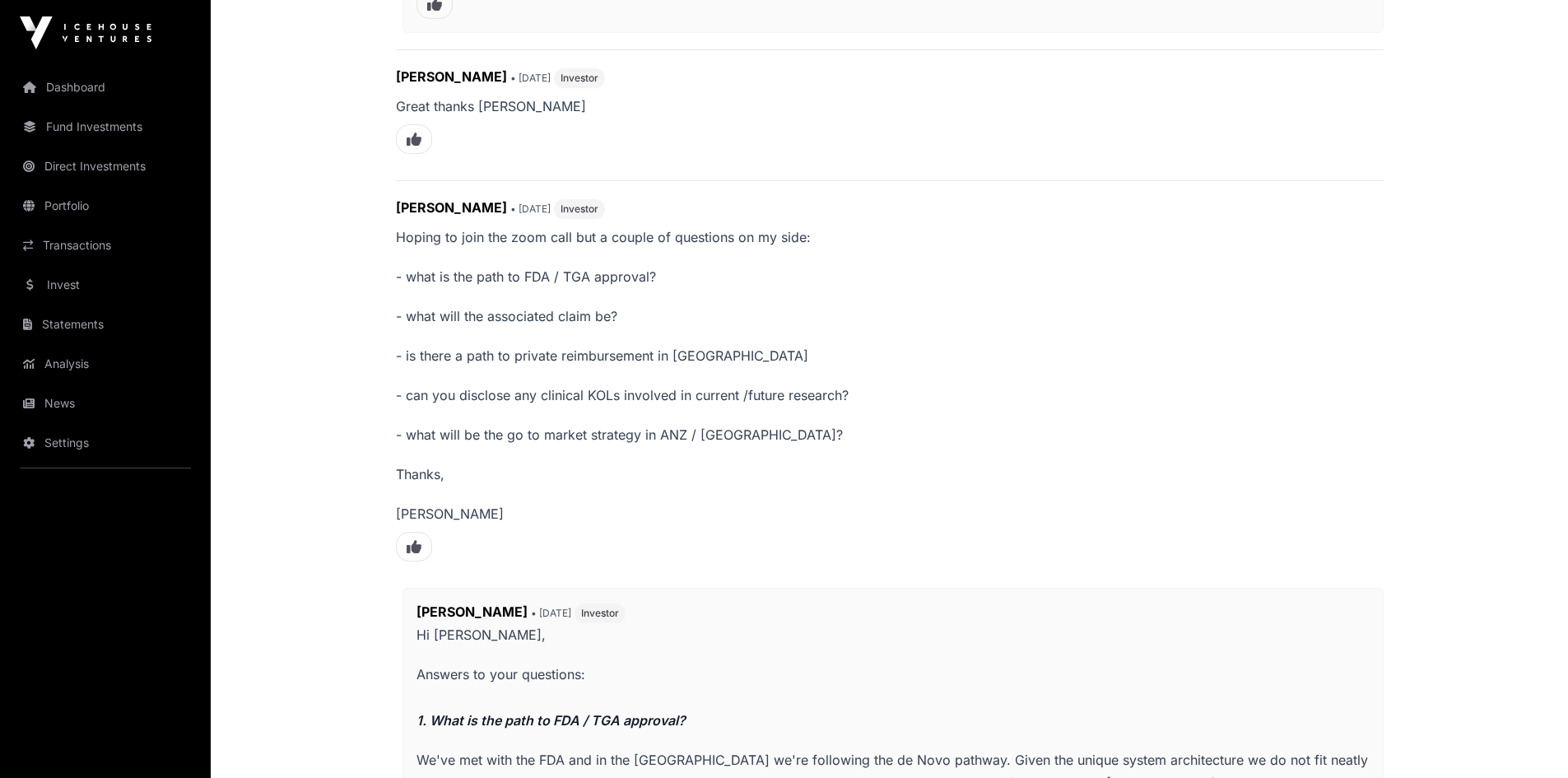
scroll to position [659, 0]
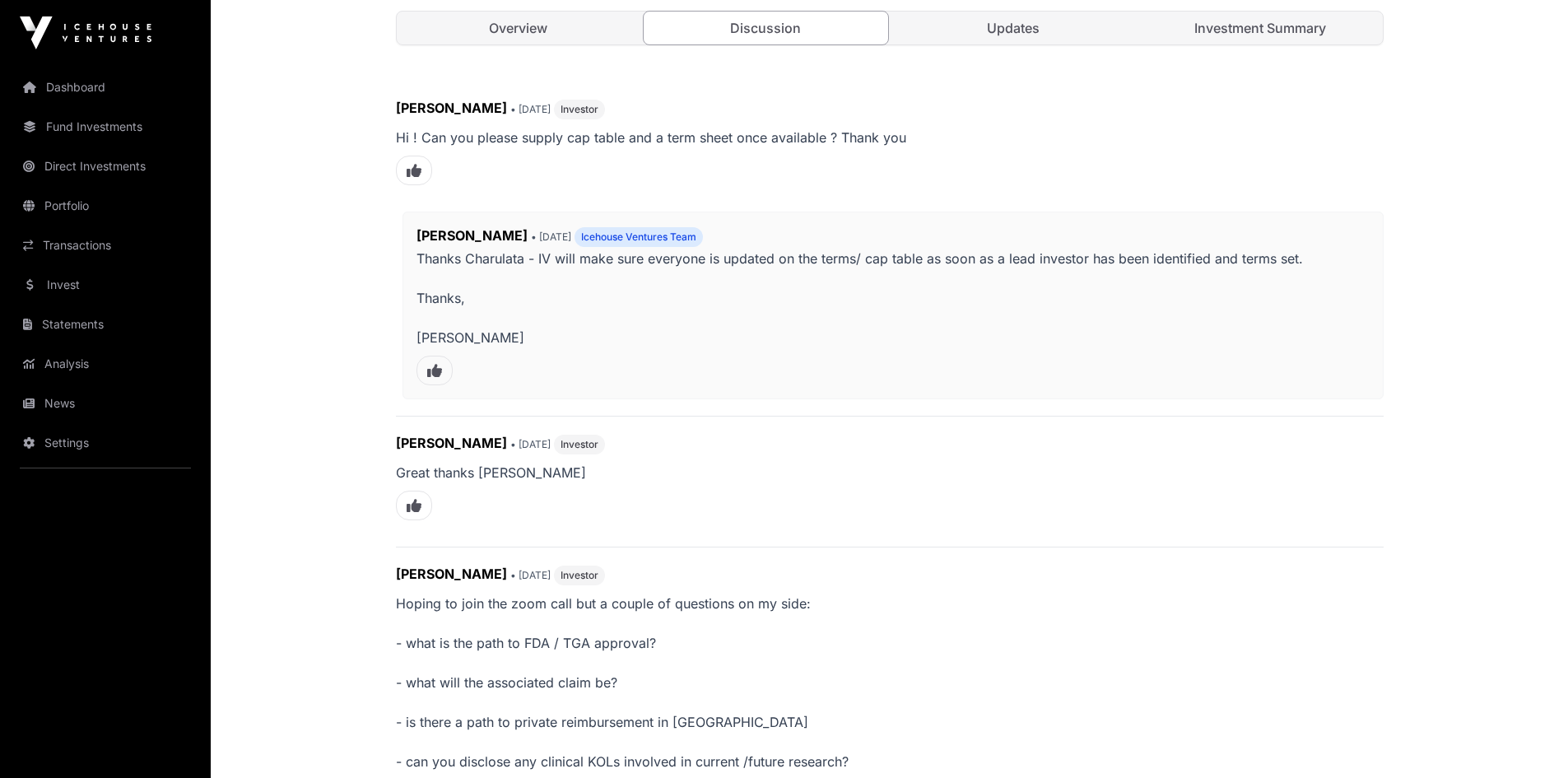
click at [996, 25] on link "Updates" at bounding box center [1014, 28] width 244 height 33
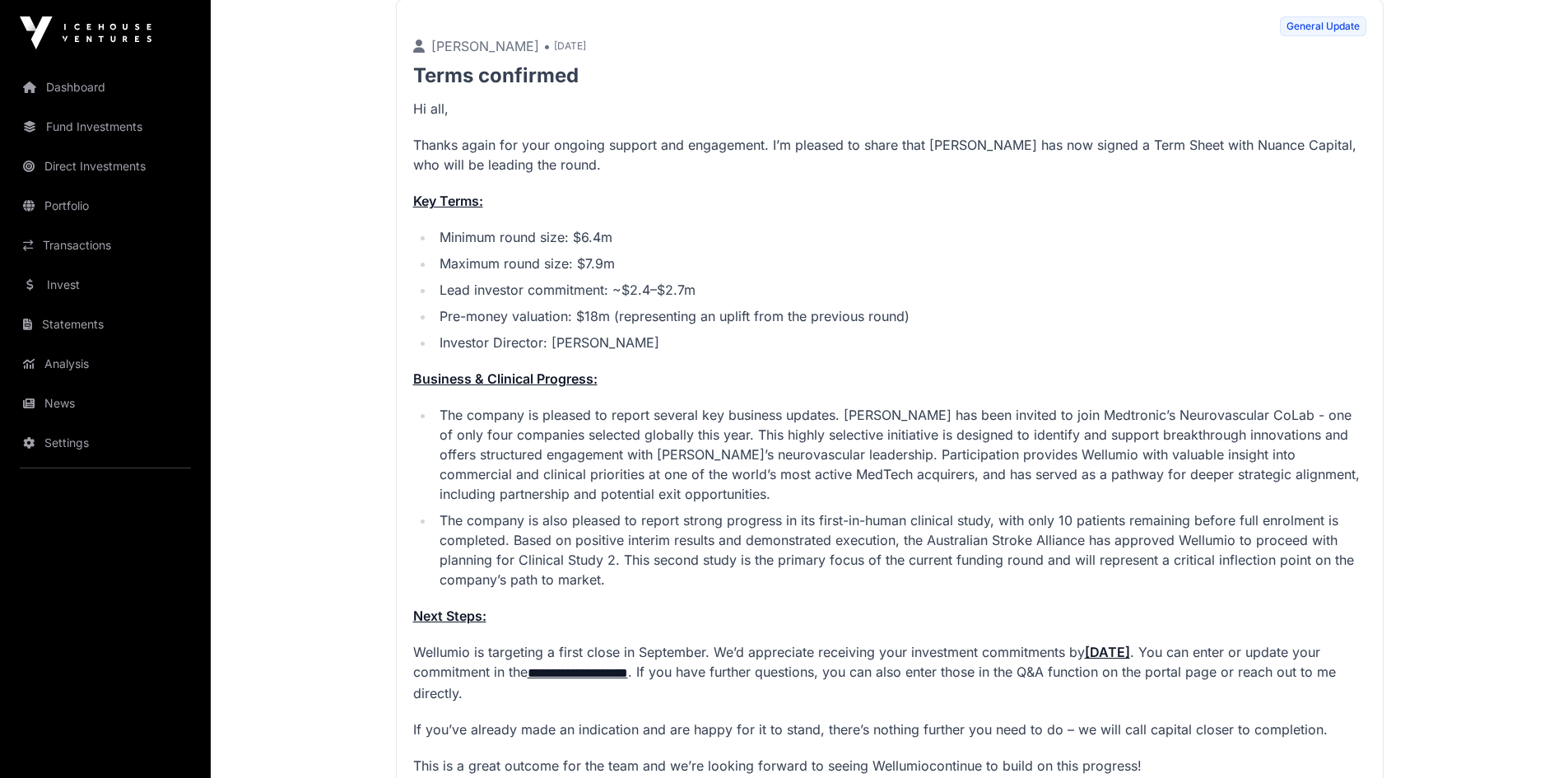
scroll to position [741, 0]
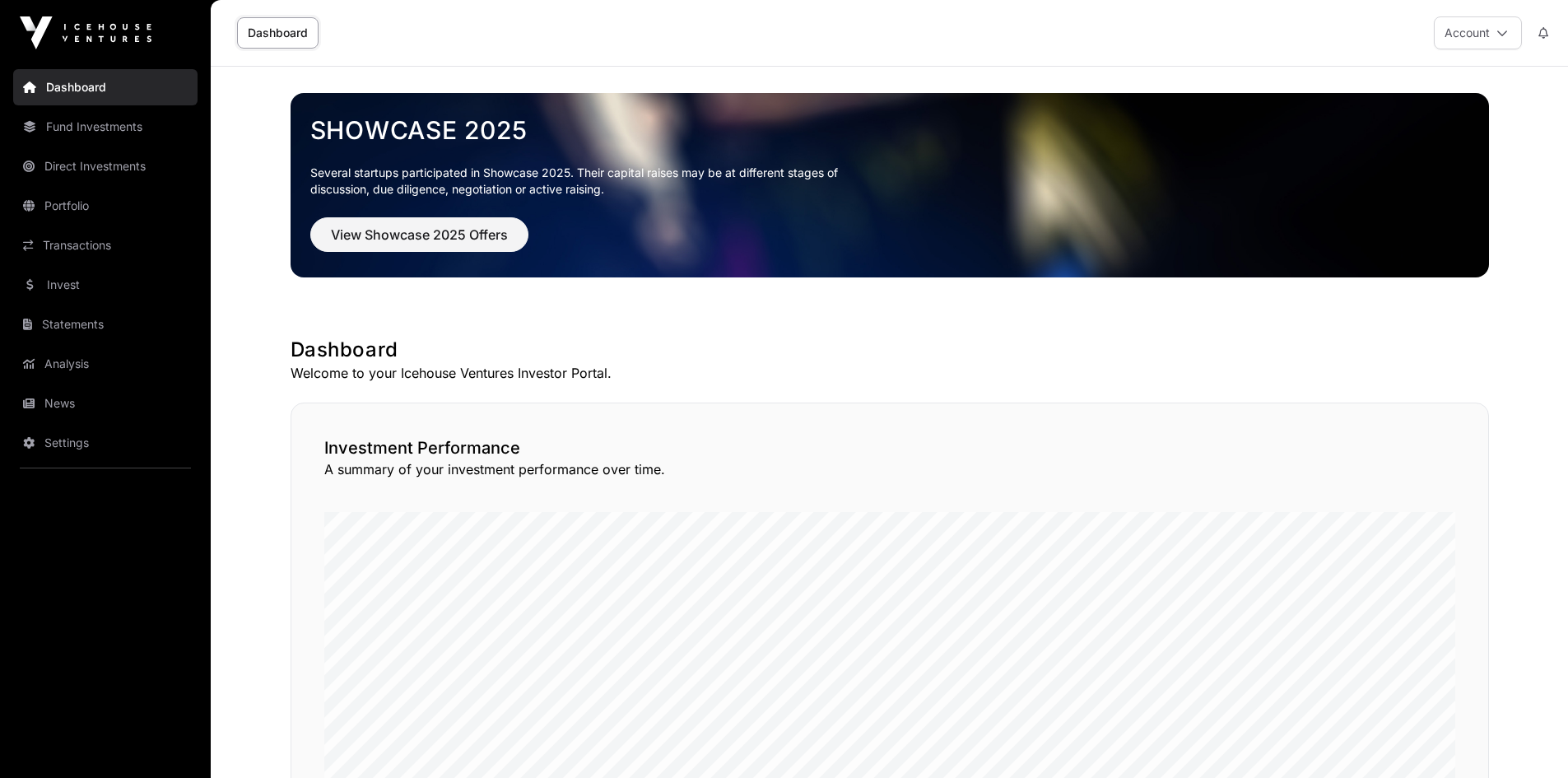
click at [119, 124] on link "Fund Investments" at bounding box center [105, 127] width 185 height 37
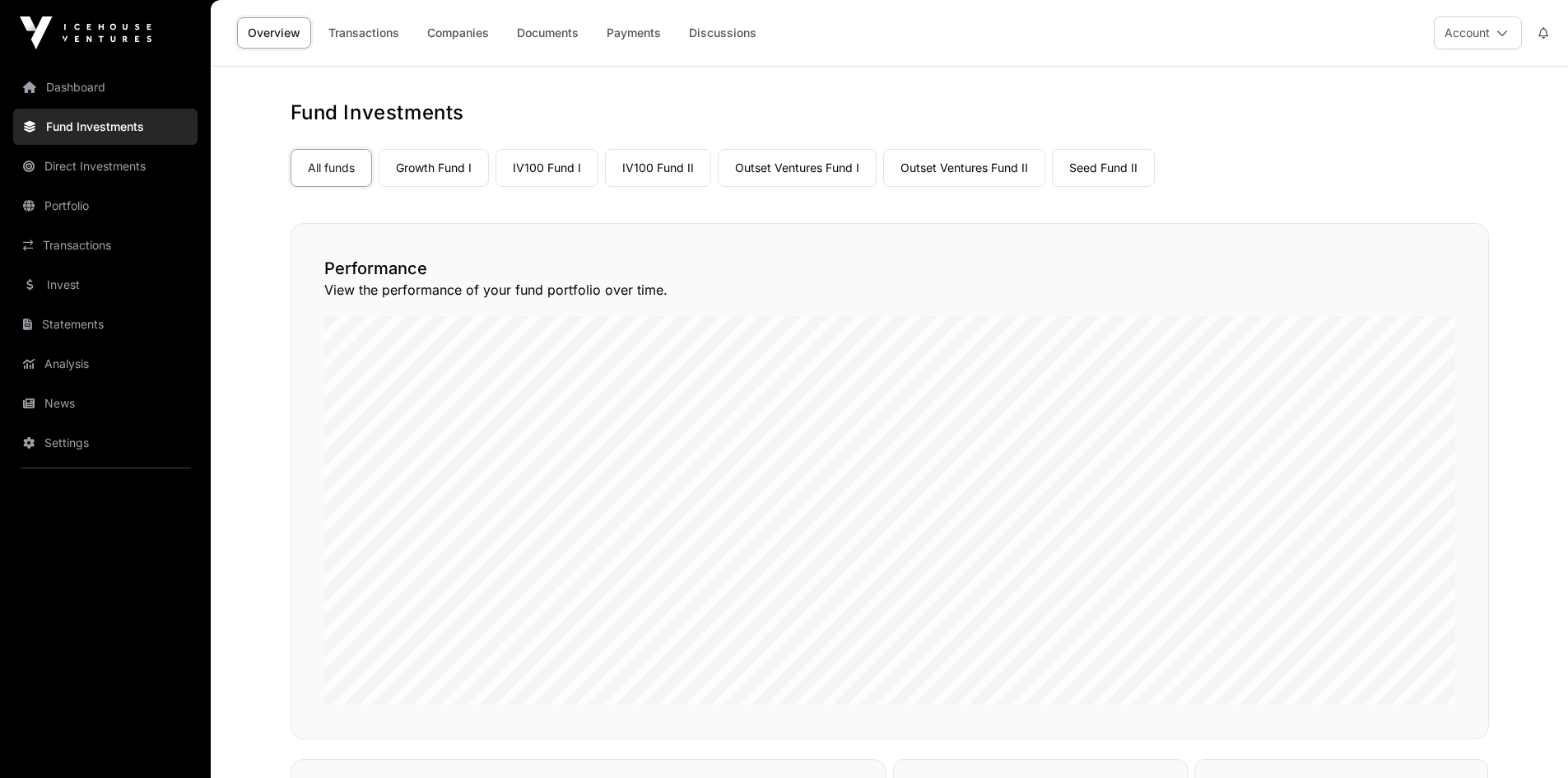
click at [424, 173] on link "Growth Fund I" at bounding box center [434, 168] width 111 height 37
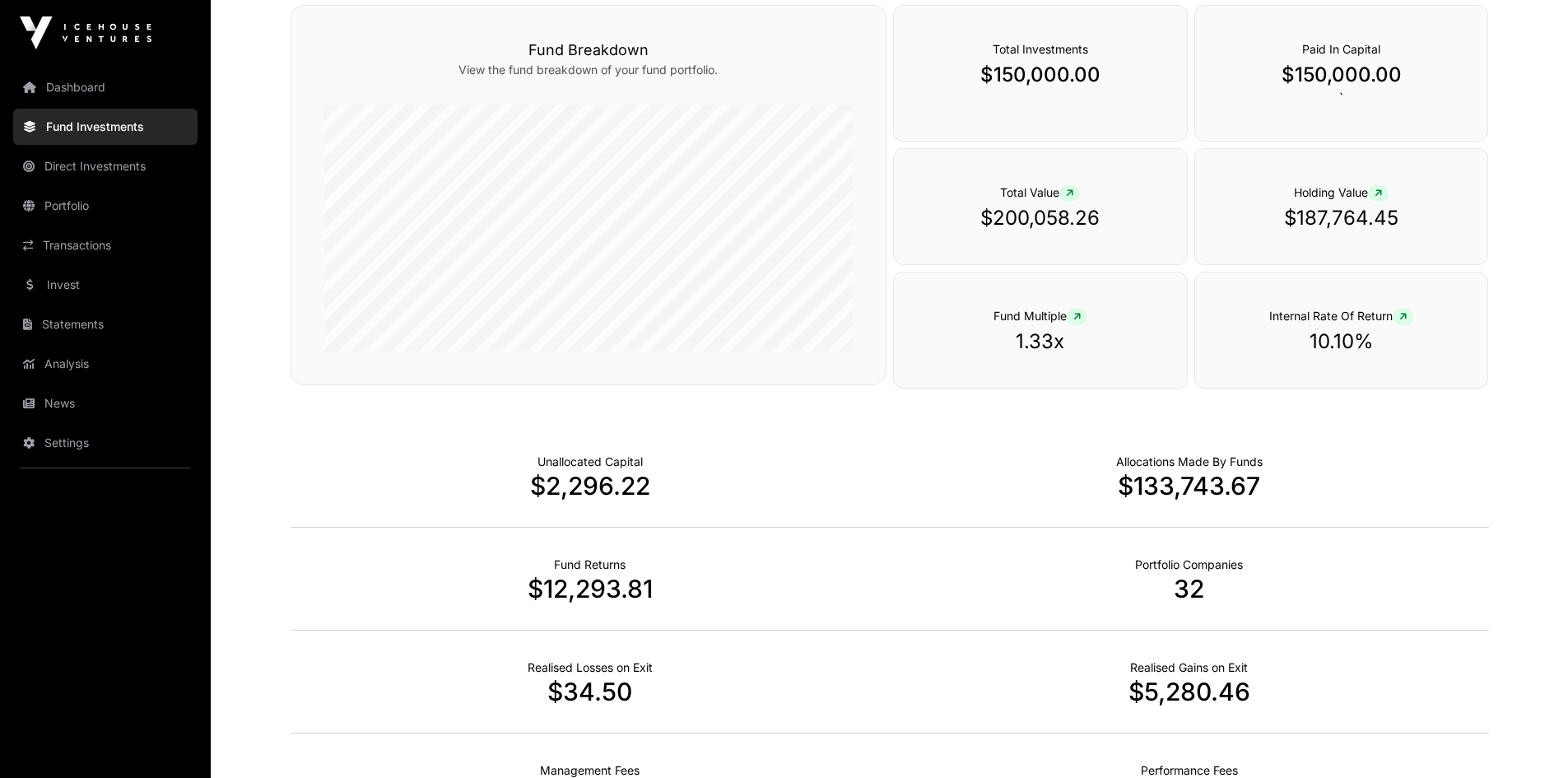
scroll to position [237, 0]
